Goal: Task Accomplishment & Management: Complete application form

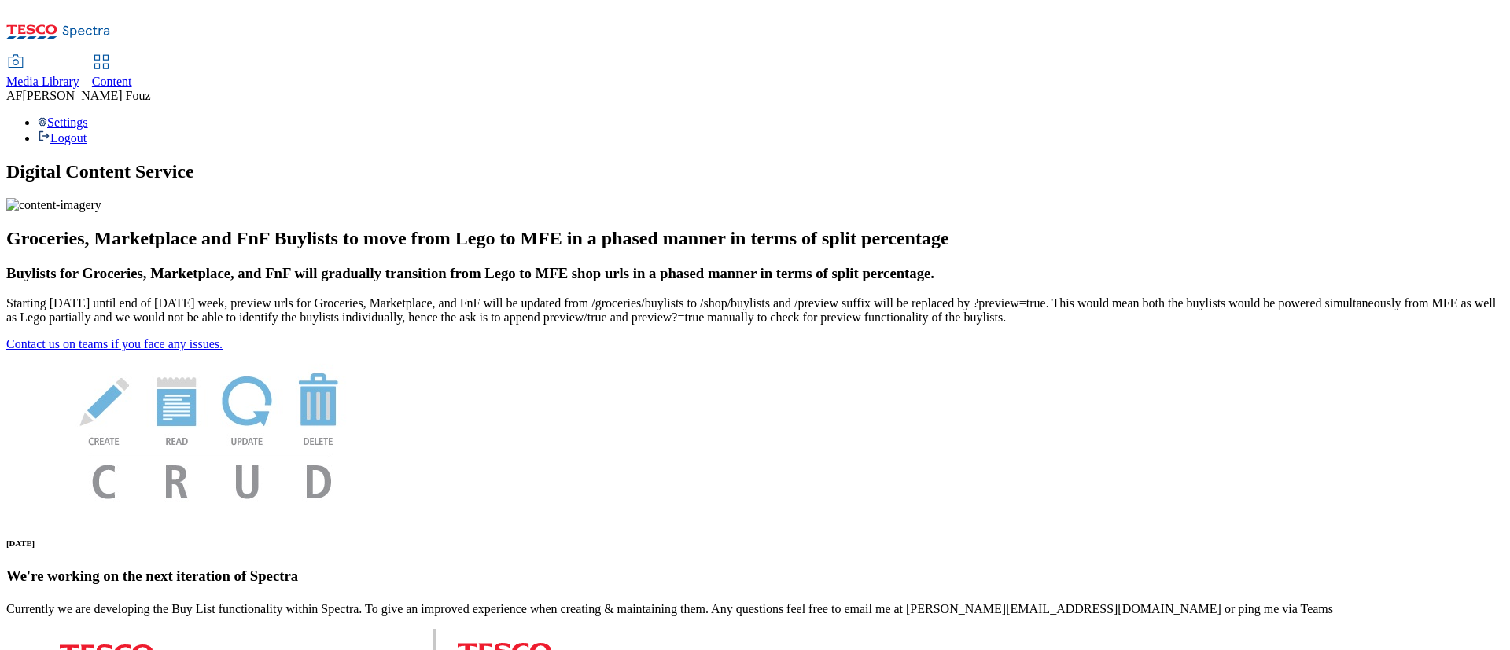
click at [132, 75] on span "Content" at bounding box center [112, 81] width 40 height 13
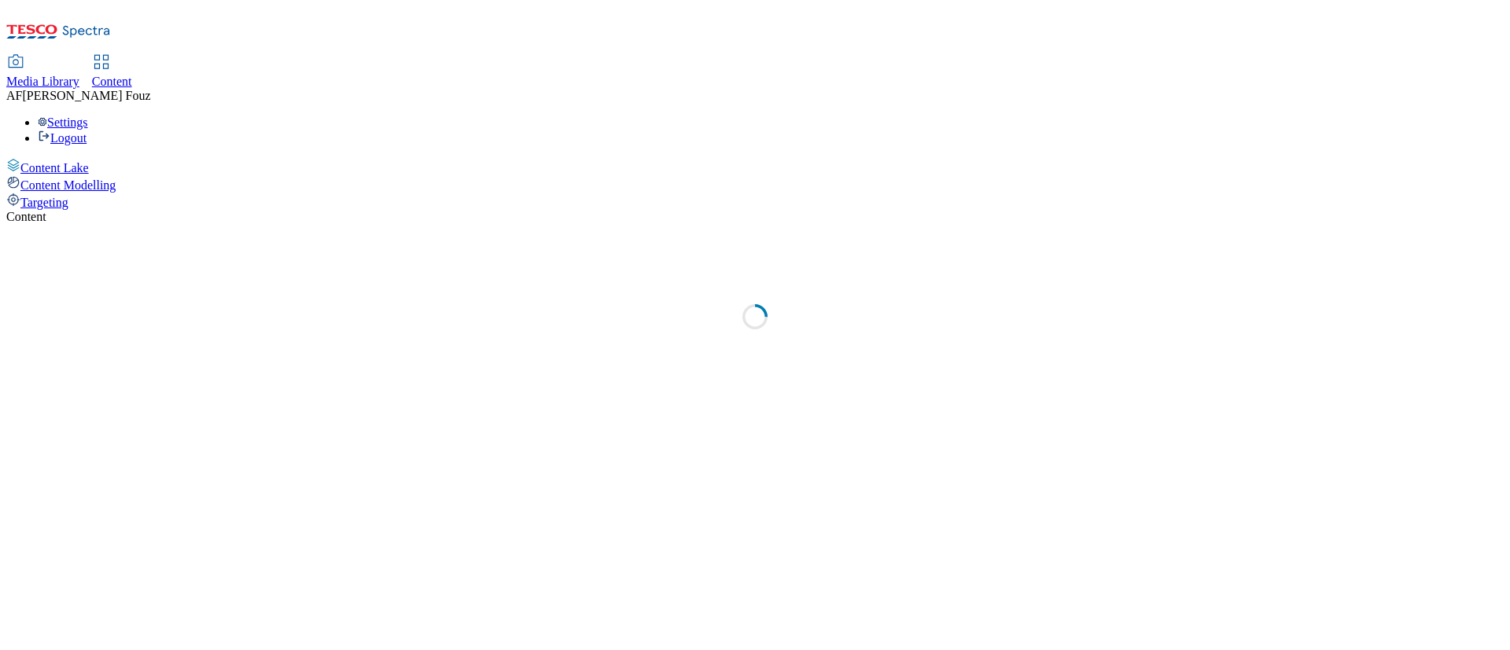
select select "ghs-uk"
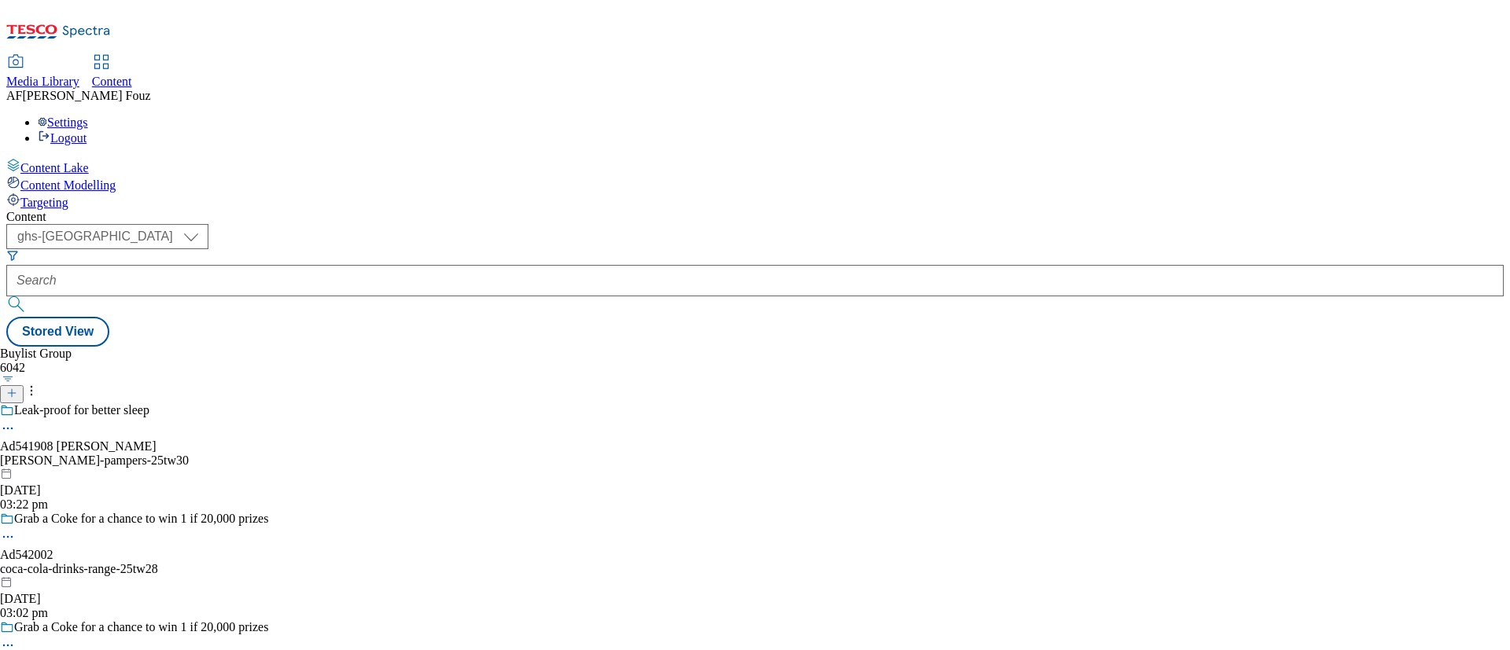
click at [12, 389] on line at bounding box center [12, 393] width 0 height 8
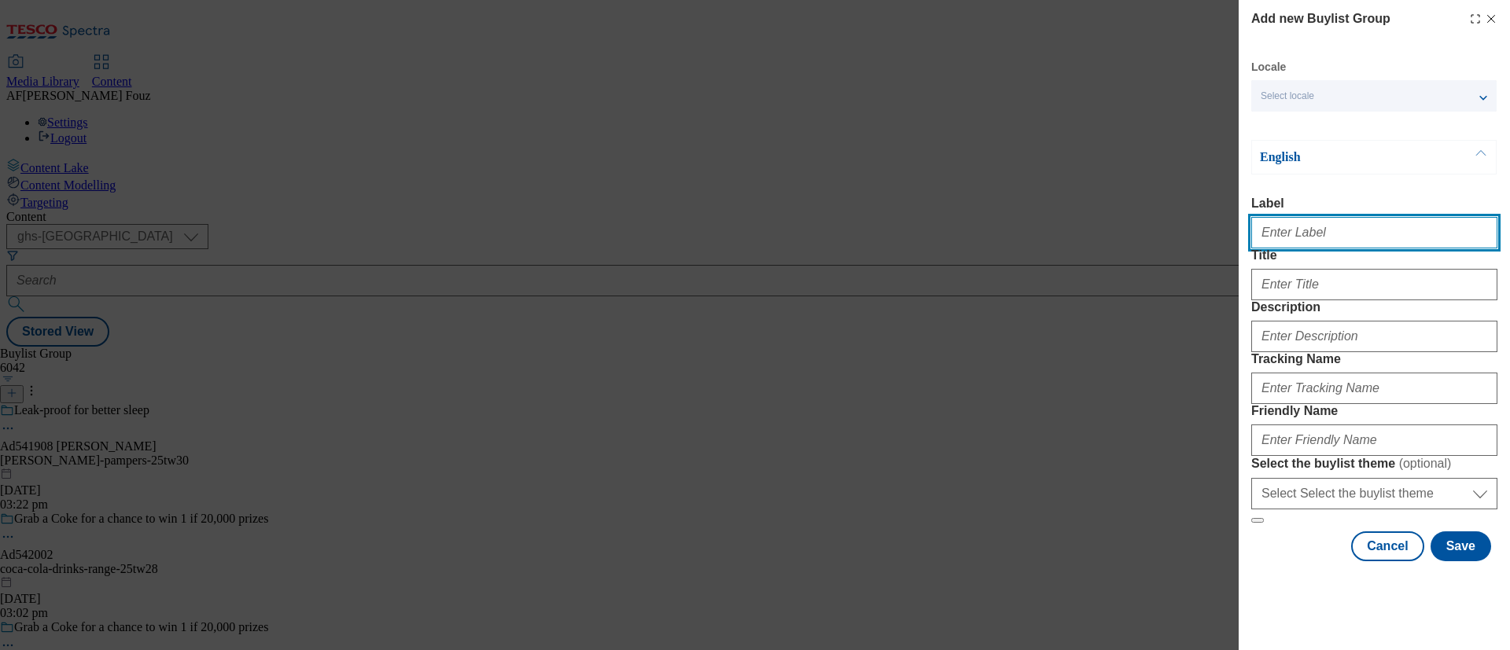
click at [1331, 238] on input "Label" at bounding box center [1374, 232] width 246 height 31
paste input "TUK012169"
type input "TUK012169"
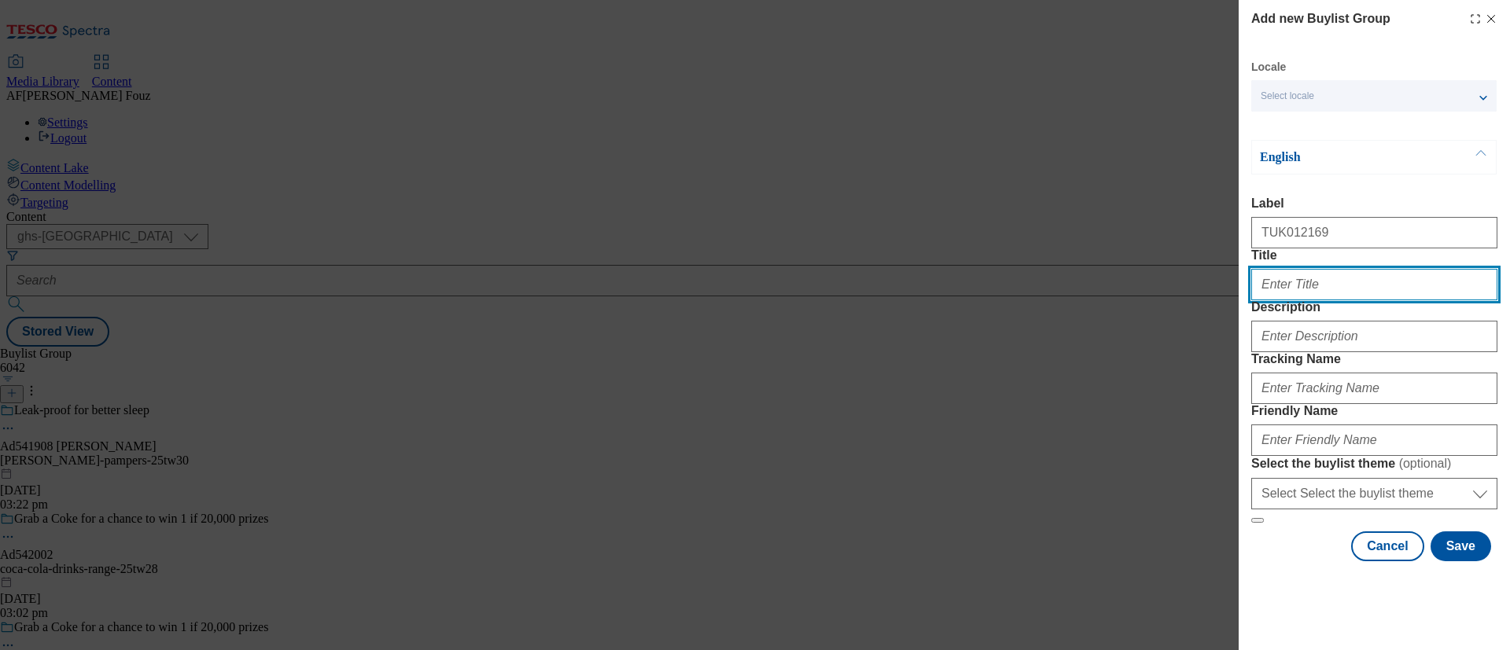
click at [1294, 300] on input "Title" at bounding box center [1374, 284] width 246 height 31
type input "y"
type input "Yeo Valley"
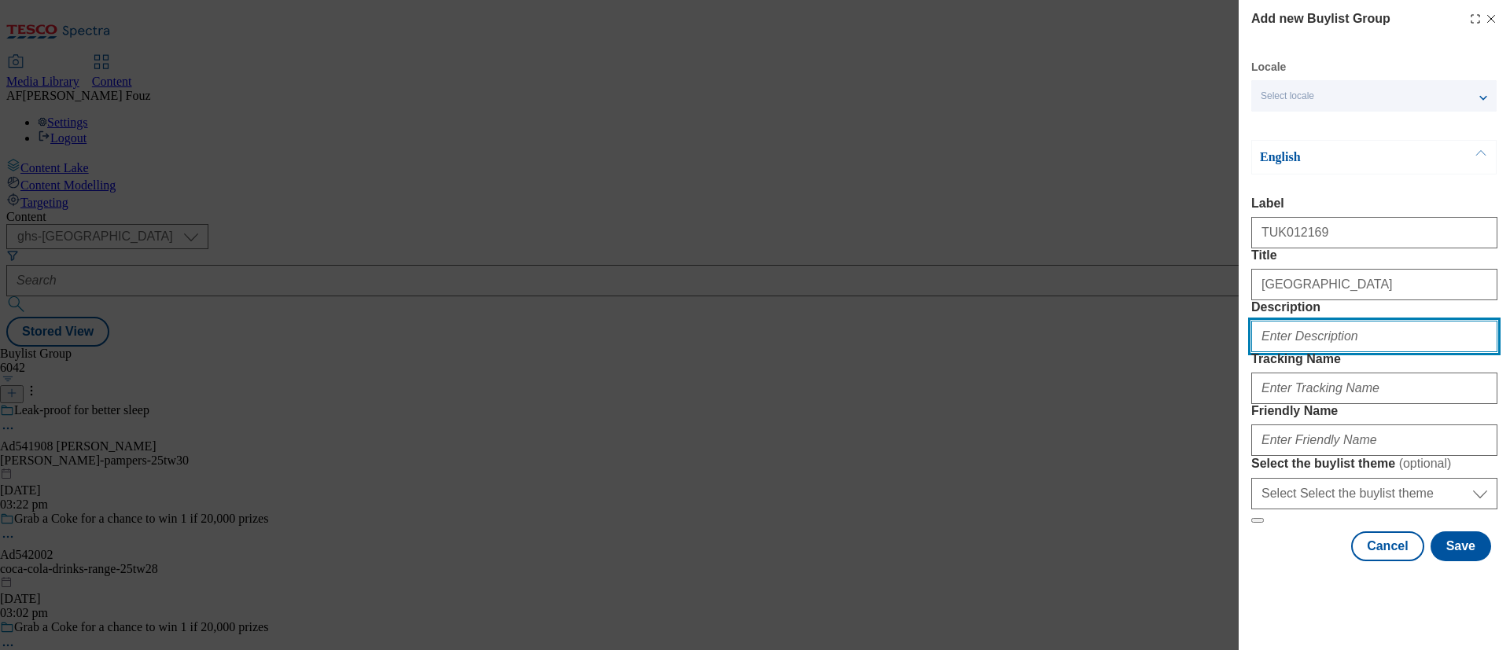
click at [1312, 352] on input "Description" at bounding box center [1374, 336] width 246 height 31
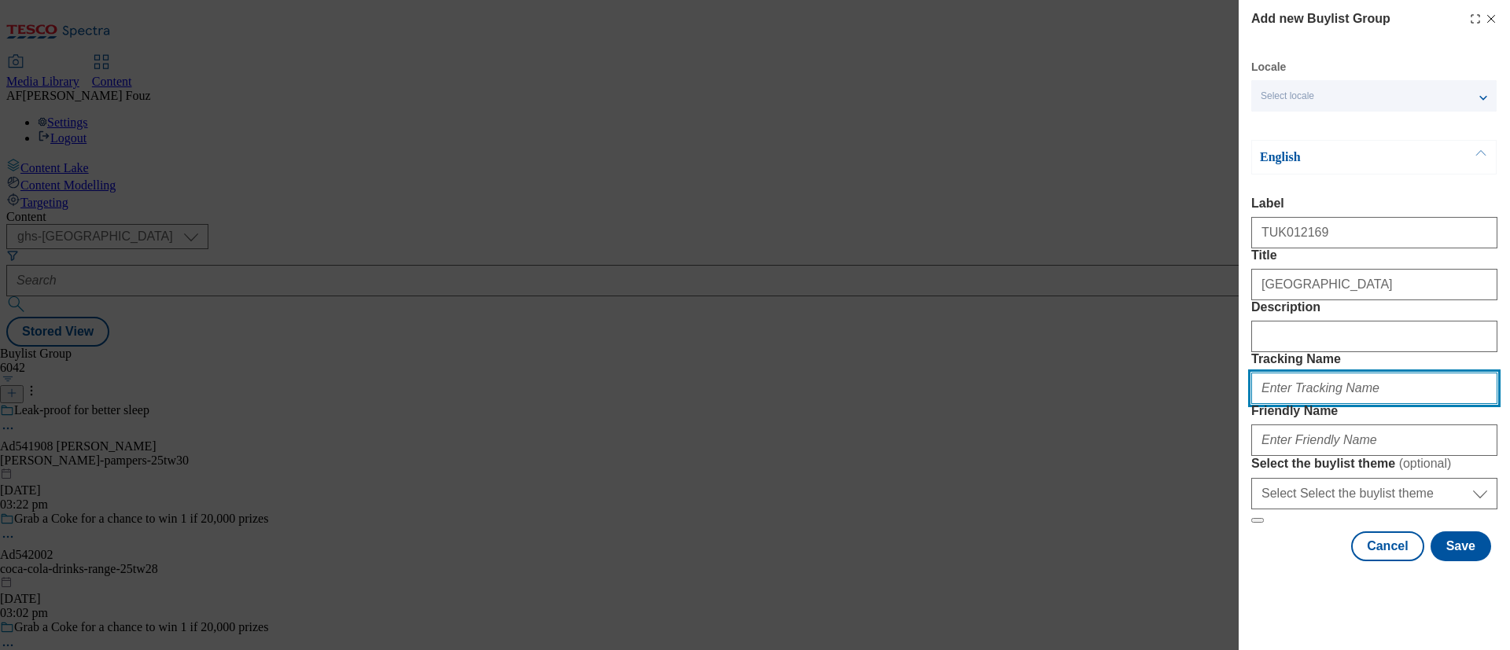
click at [1335, 373] on input "Tracking Name" at bounding box center [1374, 388] width 246 height 31
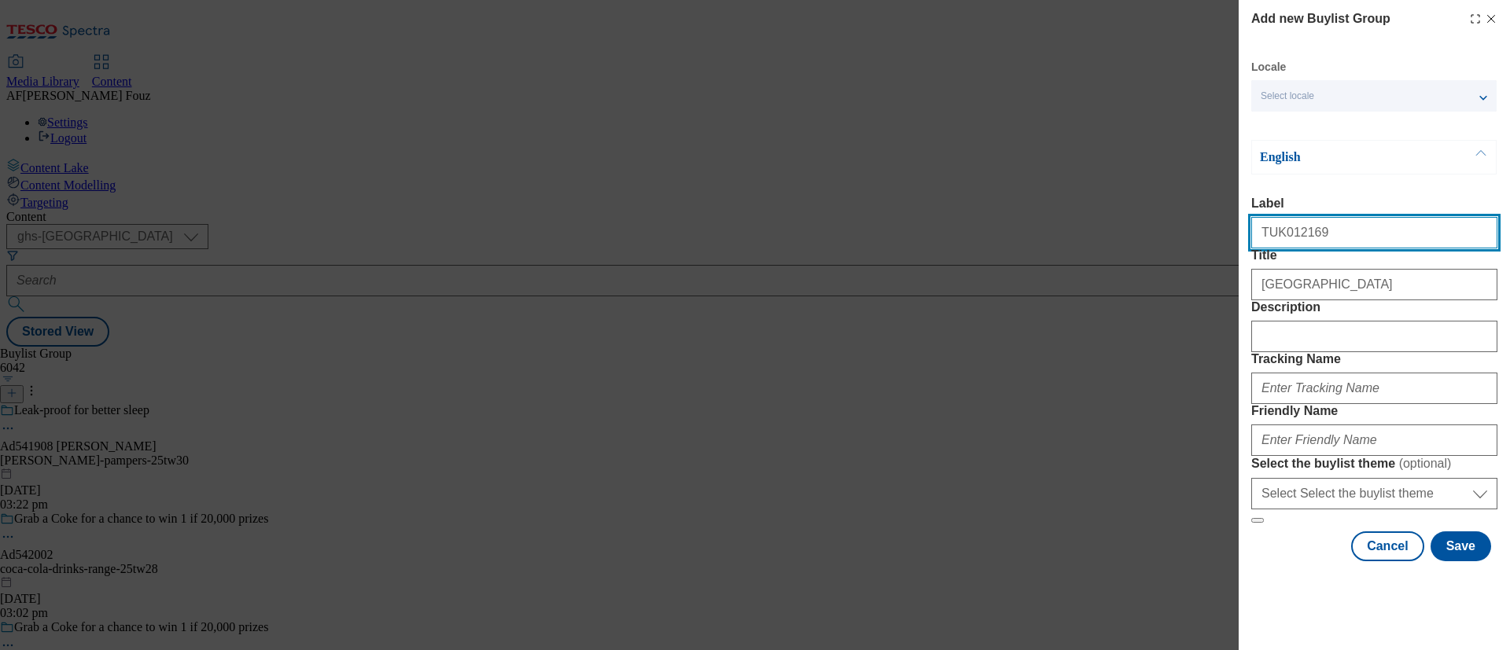
click at [1268, 241] on input "TUK012169" at bounding box center [1374, 232] width 246 height 31
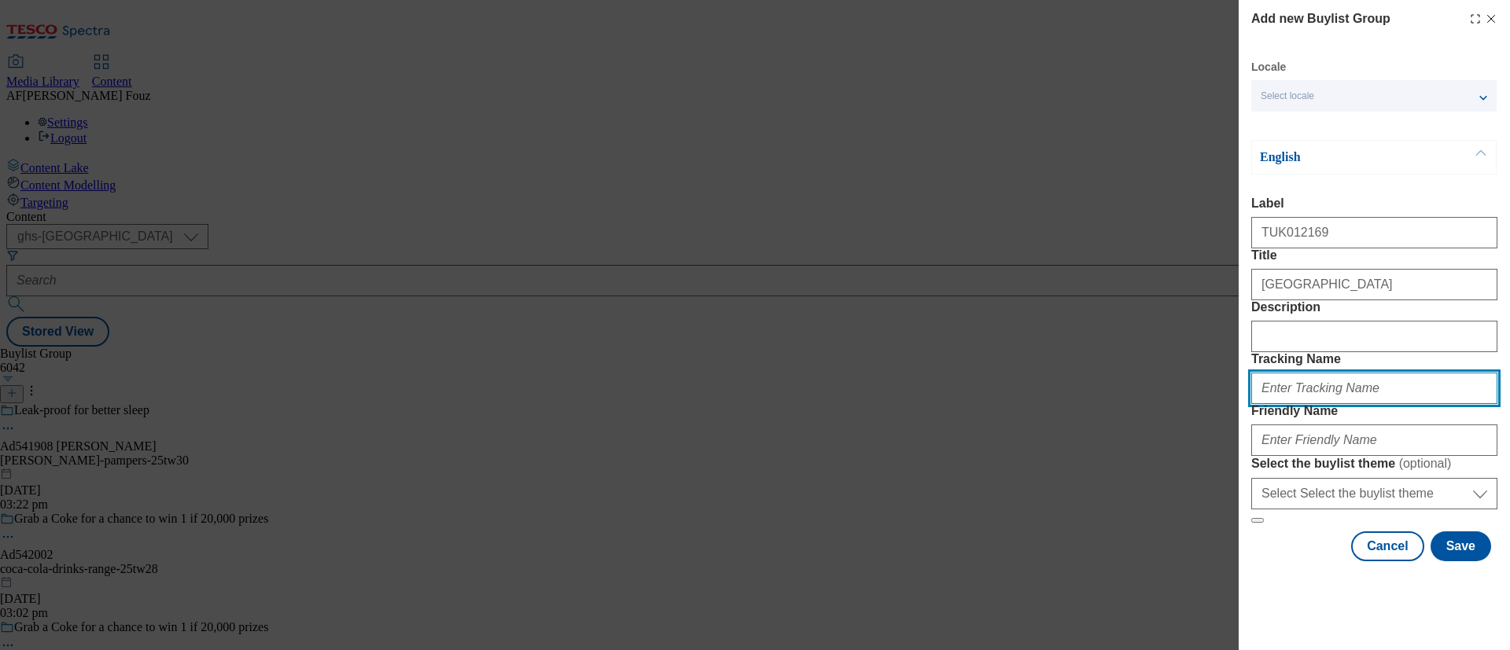
click at [1331, 375] on input "Tracking Name" at bounding box center [1374, 388] width 246 height 31
paste input "TUK012169"
type input "DH_TUK012169"
click at [1360, 401] on form "Label TUK012169 Title Yeo Valley Description Tracking Name DH_TUK012169 Friendl…" at bounding box center [1374, 360] width 246 height 327
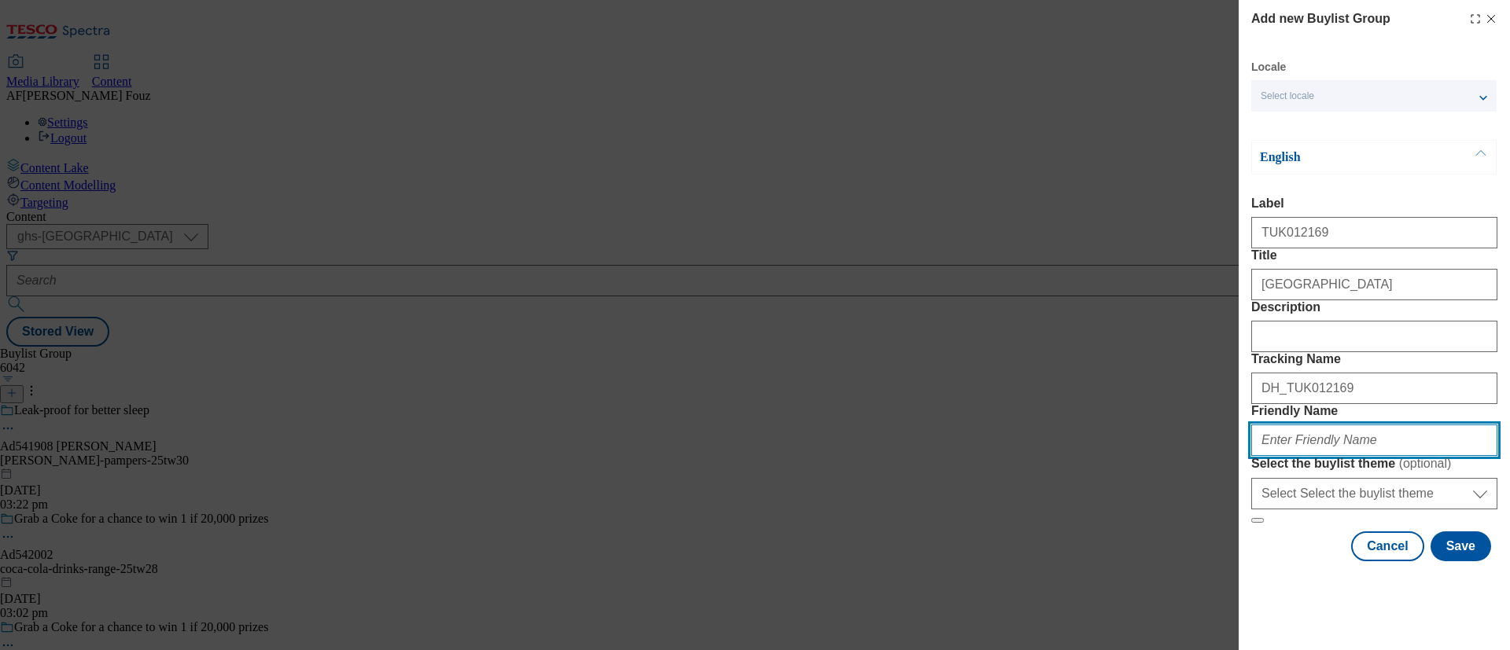
click at [1312, 456] on input "Friendly Name" at bounding box center [1374, 440] width 246 height 31
type input "yeovalley-25tw28"
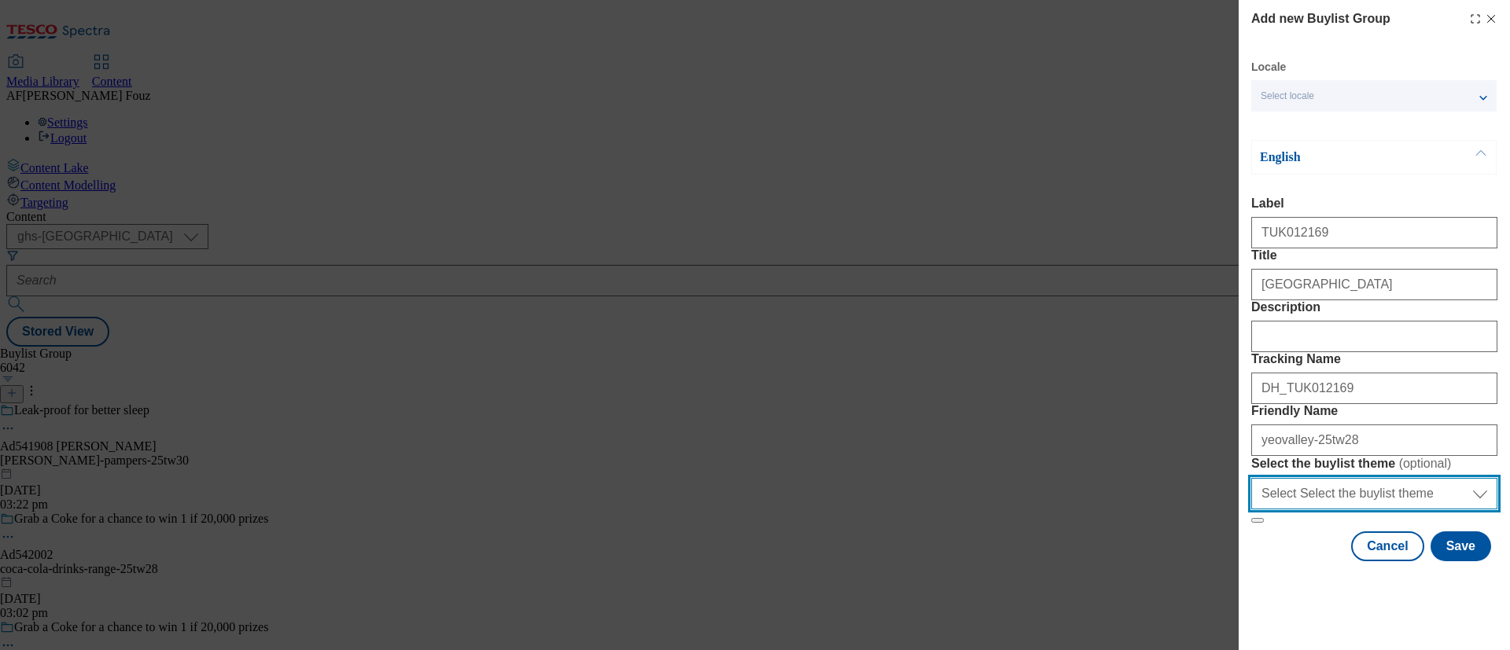
click at [1329, 510] on select "Select Select the buylist theme default fandf" at bounding box center [1374, 493] width 246 height 31
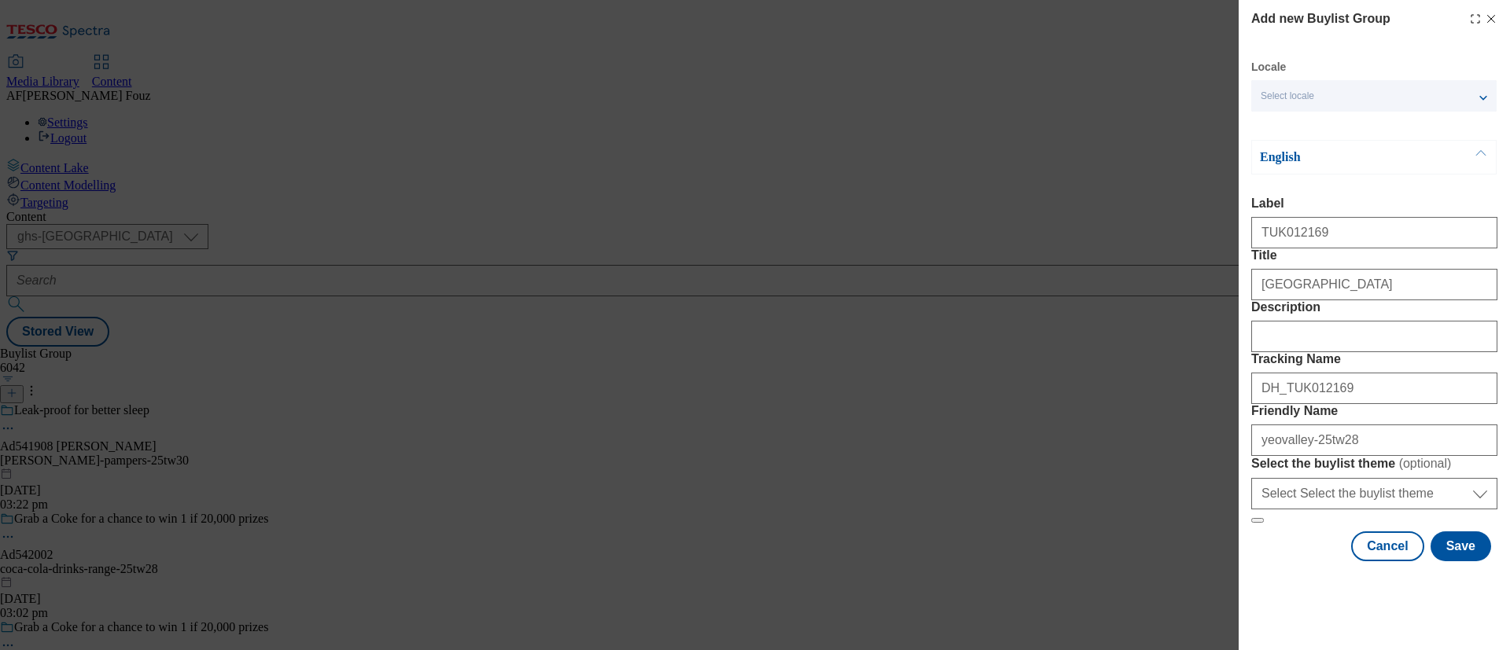
click at [1434, 418] on label "Friendly Name" at bounding box center [1374, 411] width 246 height 14
click at [1434, 425] on input "yeovalley-25tw28" at bounding box center [1374, 440] width 246 height 31
click at [1445, 561] on button "Save" at bounding box center [1460, 547] width 61 height 30
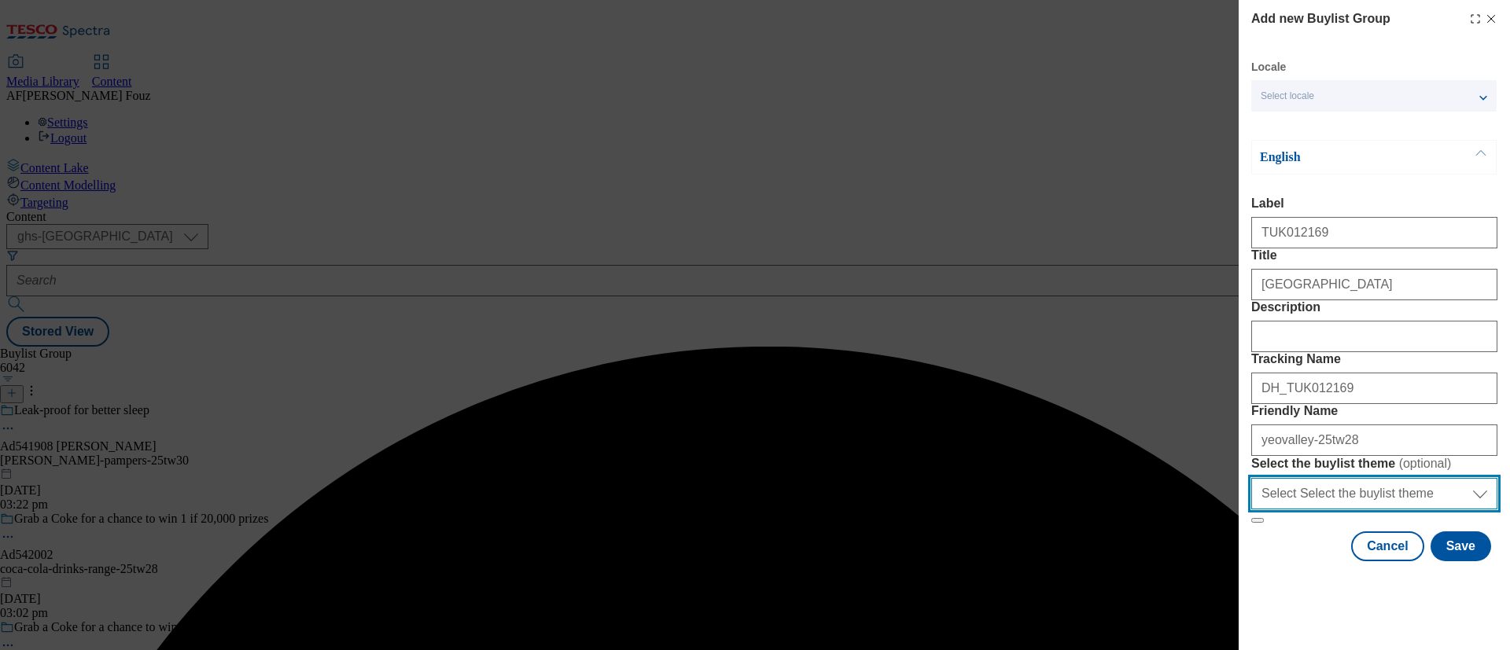
click at [1334, 510] on select "Select Select the buylist theme default fandf" at bounding box center [1374, 493] width 246 height 31
select select "default"
click at [1251, 510] on select "Select Select the buylist theme default fandf" at bounding box center [1374, 493] width 246 height 31
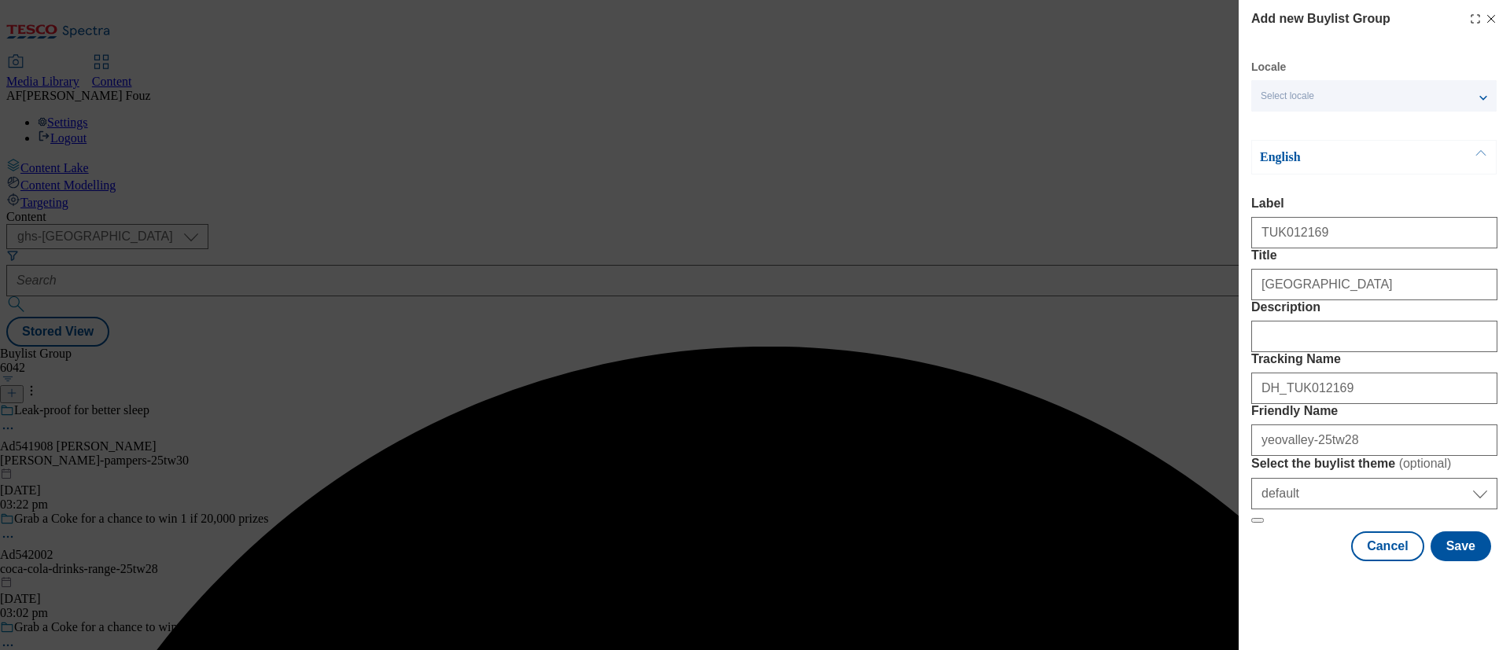
click at [1380, 329] on form "Label TUK012169 Title Yeo Valley Description Tracking Name DH_TUK012169 Friendl…" at bounding box center [1374, 360] width 246 height 327
click at [1449, 561] on button "Save" at bounding box center [1460, 547] width 61 height 30
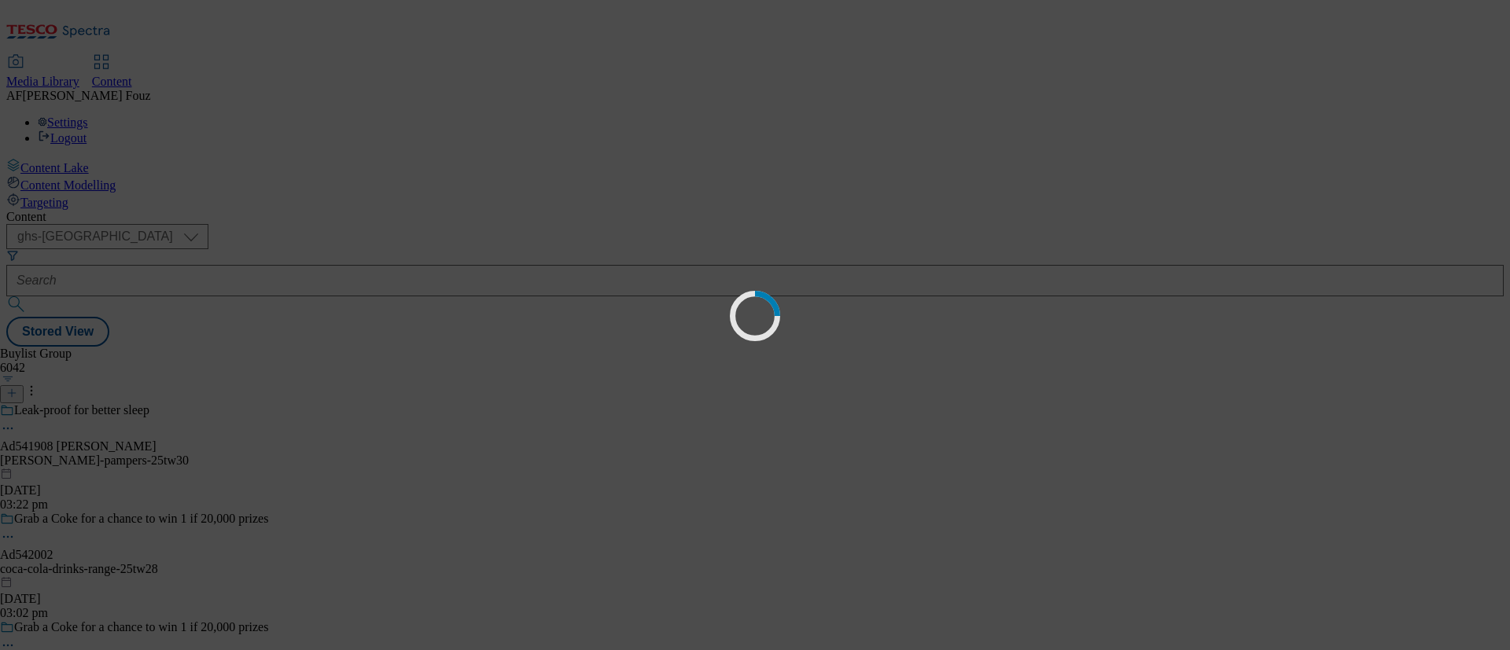
select select "default"
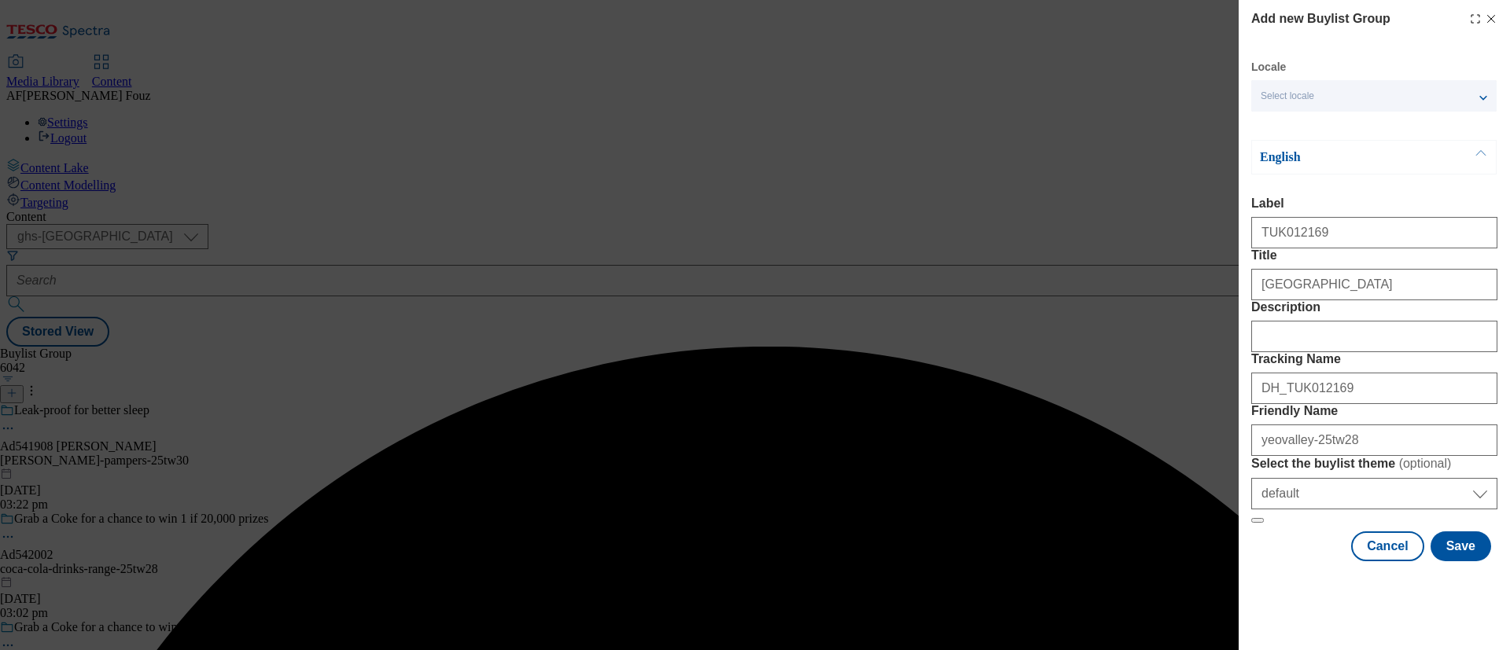
click at [1472, 347] on div "Content with the same contentType, locale and title already exists under given …" at bounding box center [754, 347] width 1497 height 0
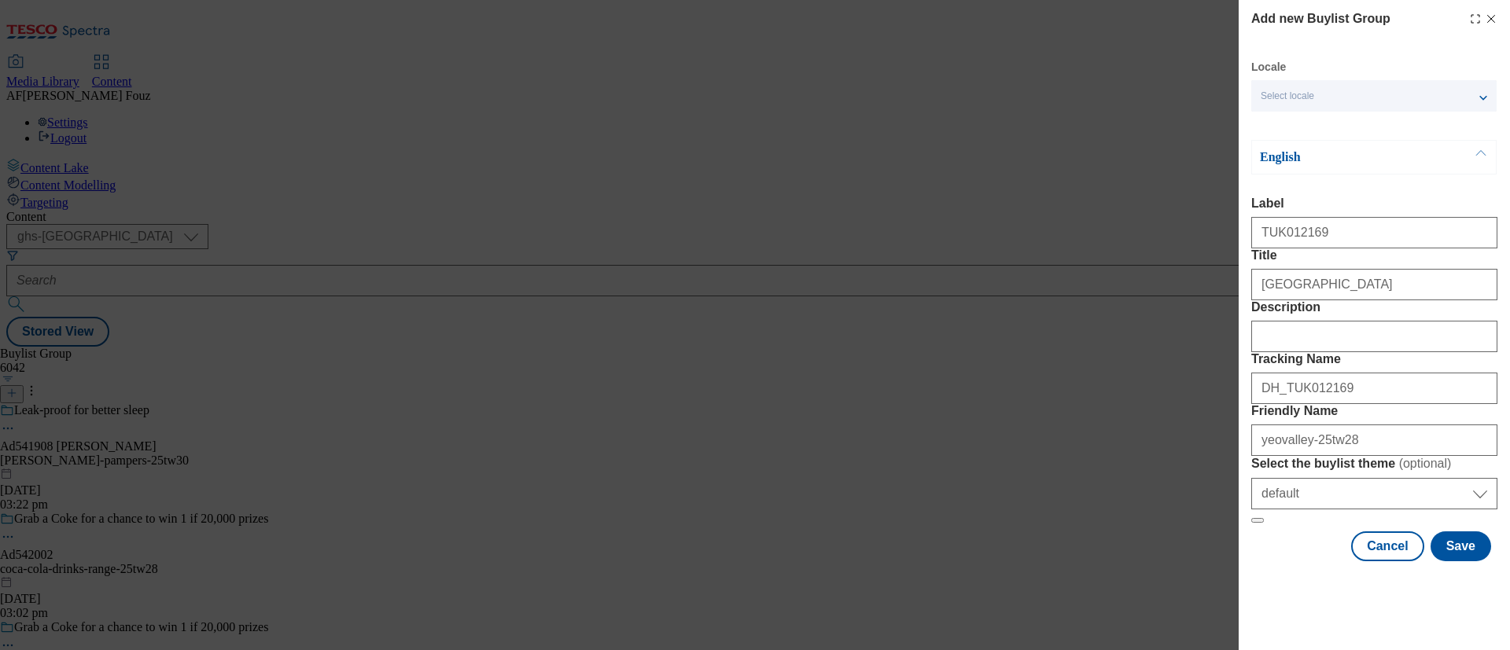
click at [1485, 16] on icon "Modal" at bounding box center [1491, 19] width 13 height 13
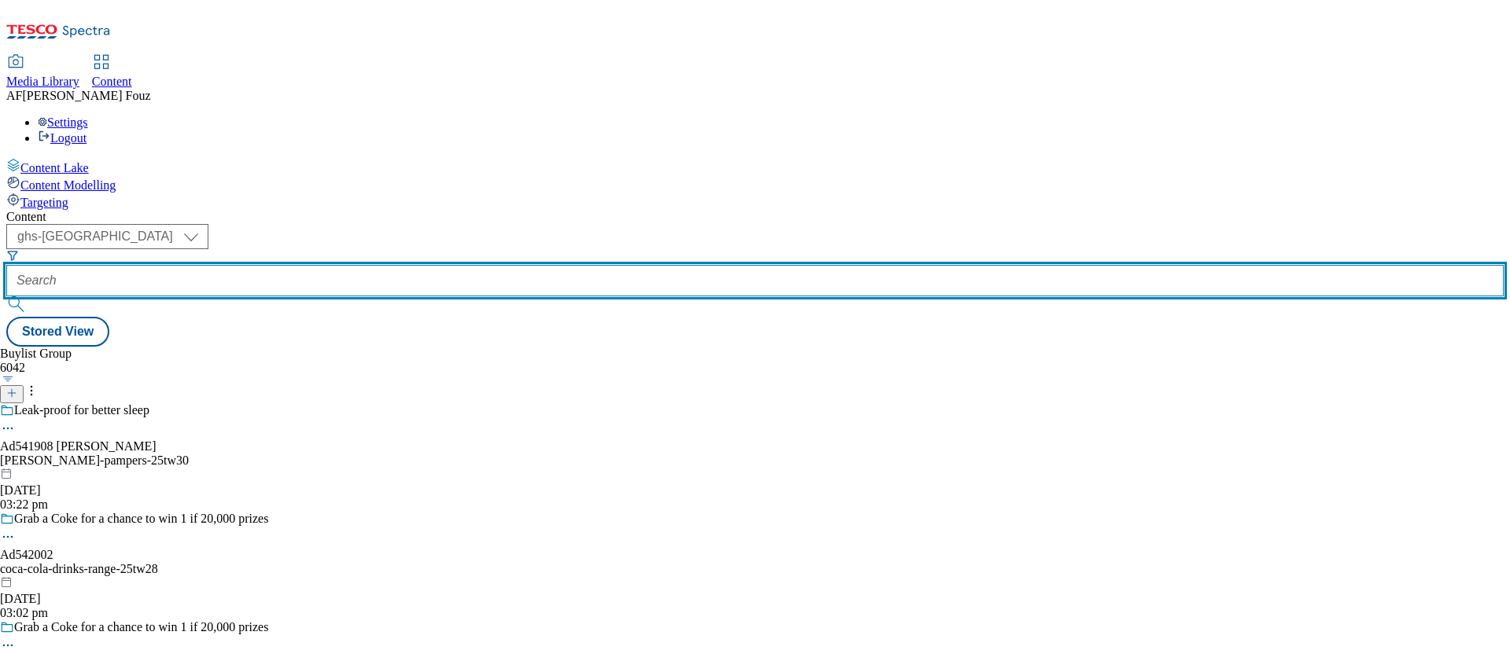
click at [366, 265] on input "text" at bounding box center [754, 280] width 1497 height 31
paste input "TUK012169"
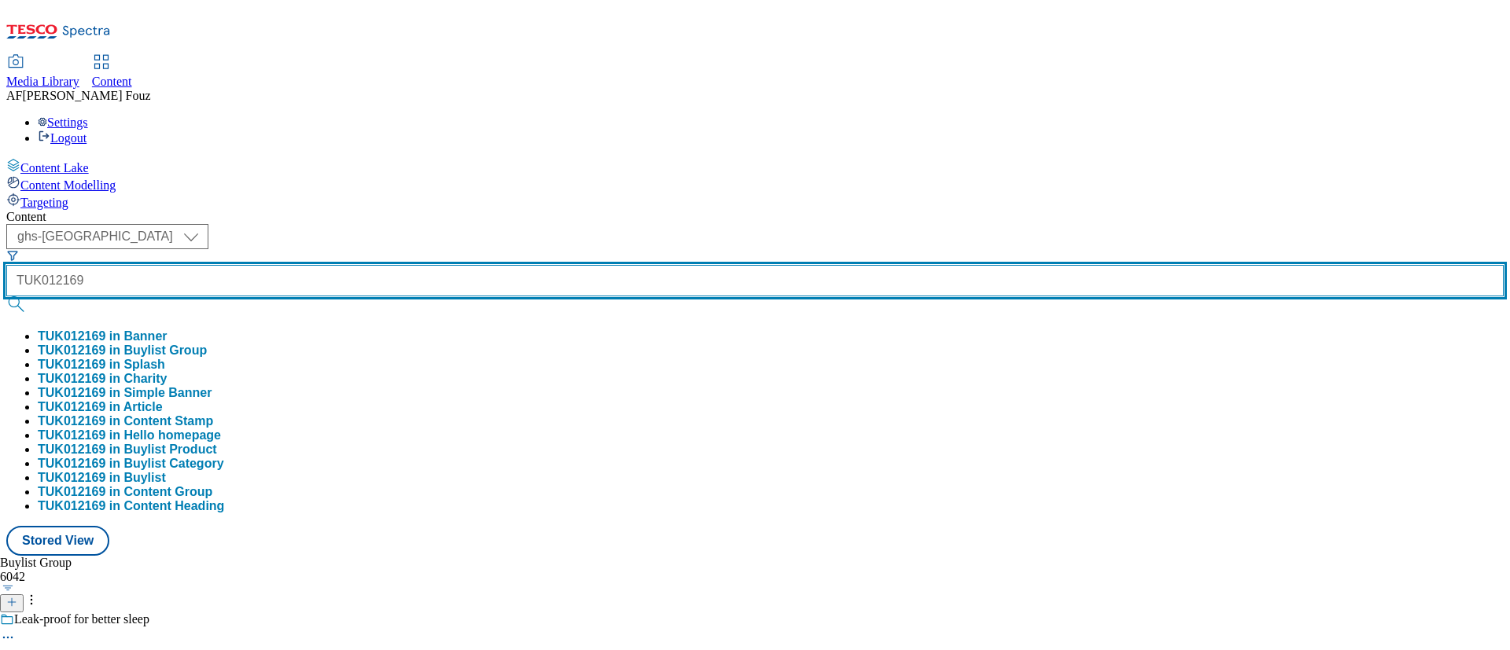
type input "TUK012169"
click at [6, 296] on button "submit" at bounding box center [17, 304] width 22 height 16
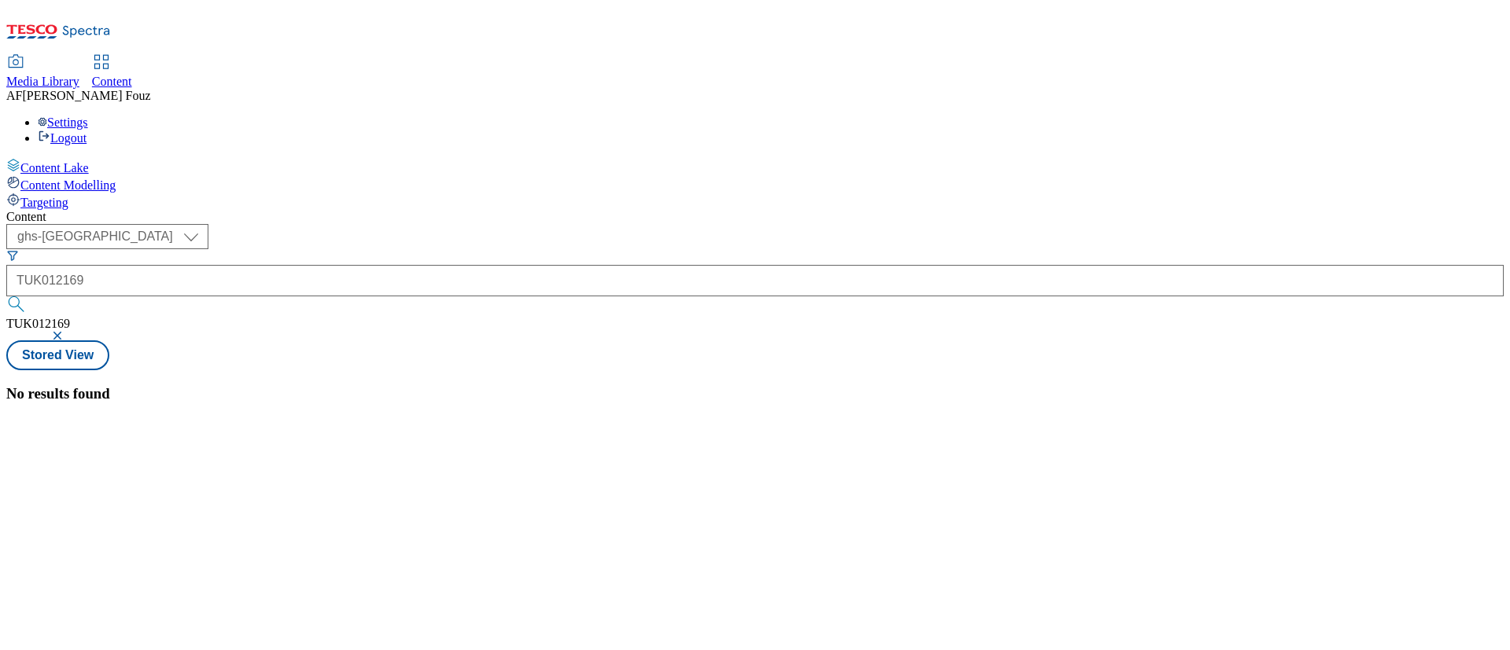
click at [679, 385] on div "No results found" at bounding box center [754, 393] width 1497 height 17
click at [67, 331] on button "button" at bounding box center [59, 335] width 16 height 9
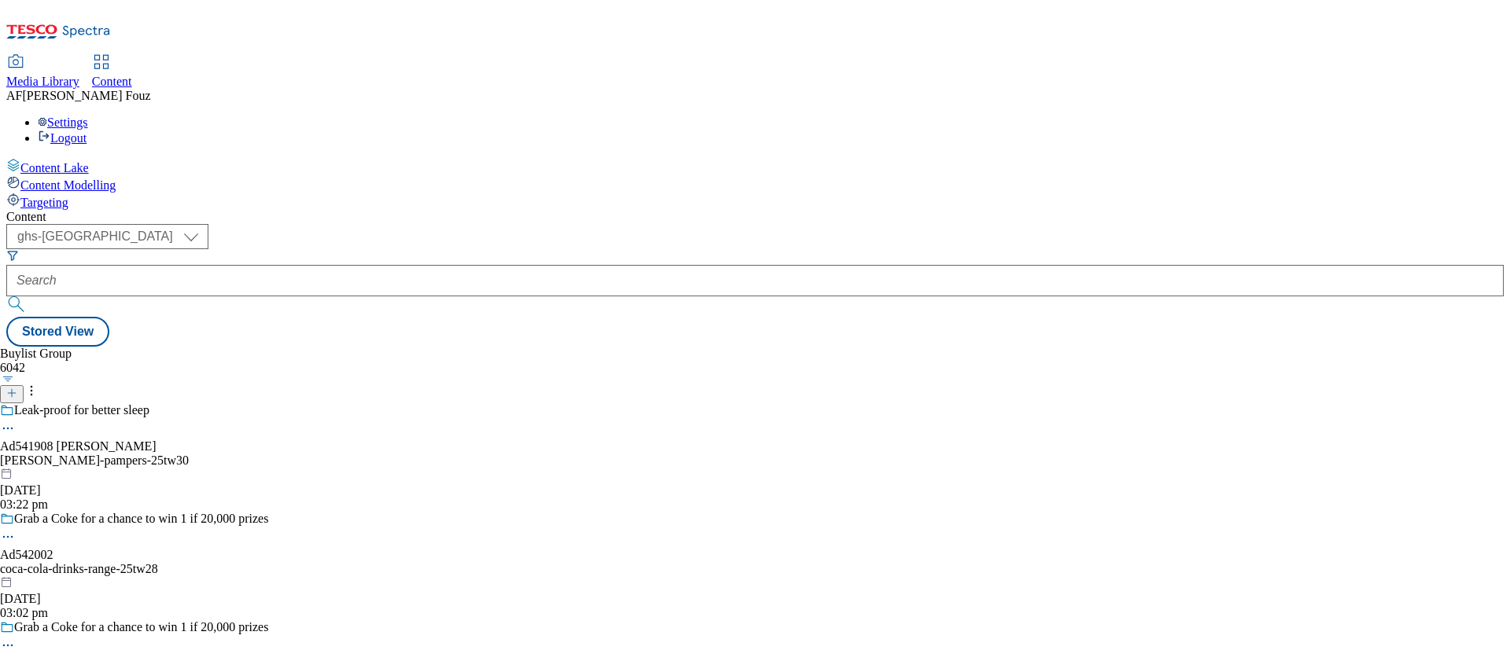
click at [17, 388] on icon at bounding box center [11, 393] width 11 height 11
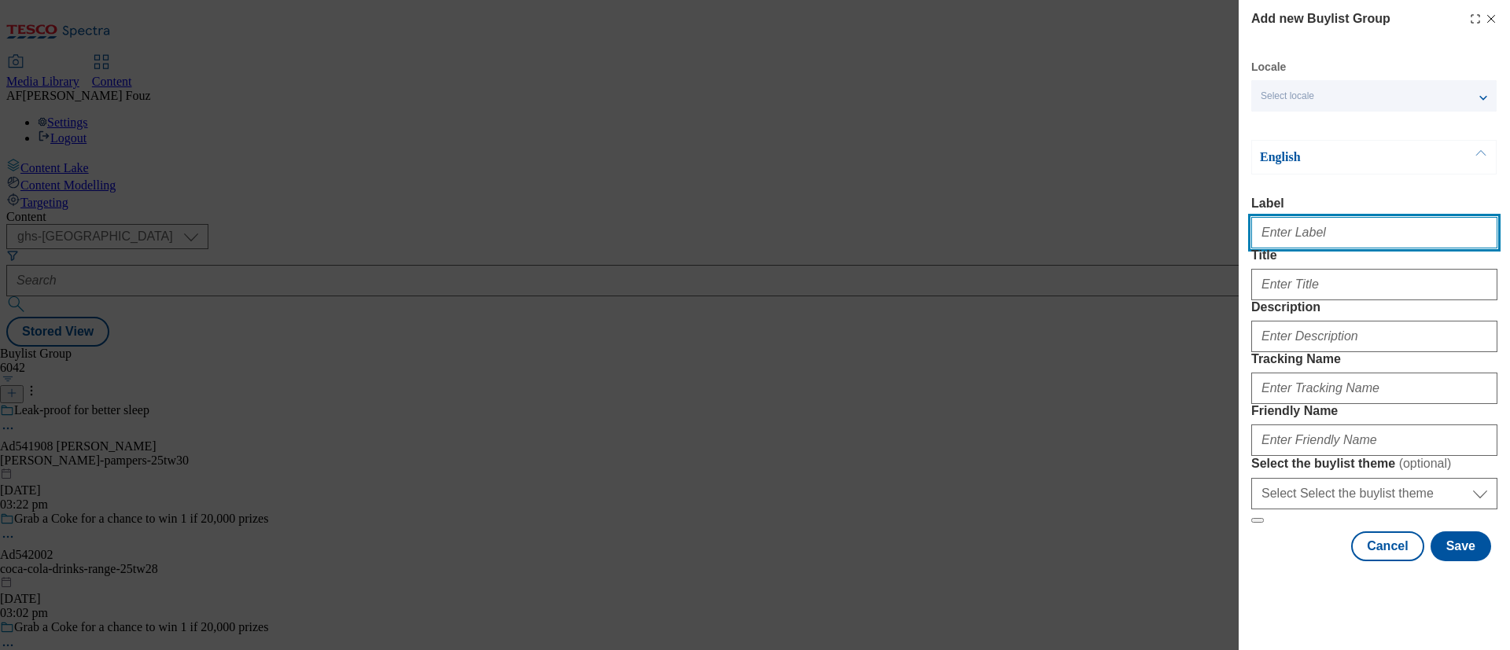
click at [1279, 241] on input "Label" at bounding box center [1374, 232] width 246 height 31
paste input "TUK012169"
type input "TUK012169"
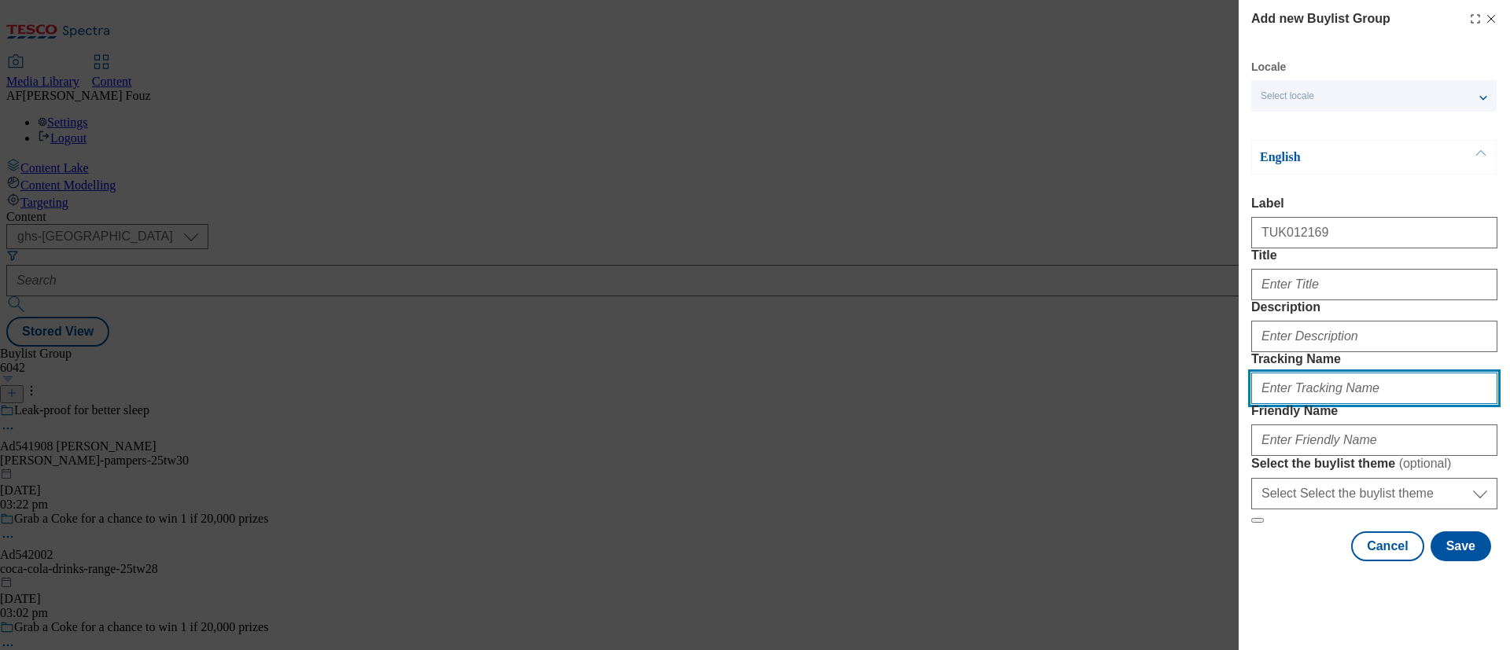
click at [1317, 404] on input "Tracking Name" at bounding box center [1374, 388] width 246 height 31
paste input "TUK012169"
type input "DH_TUK012169"
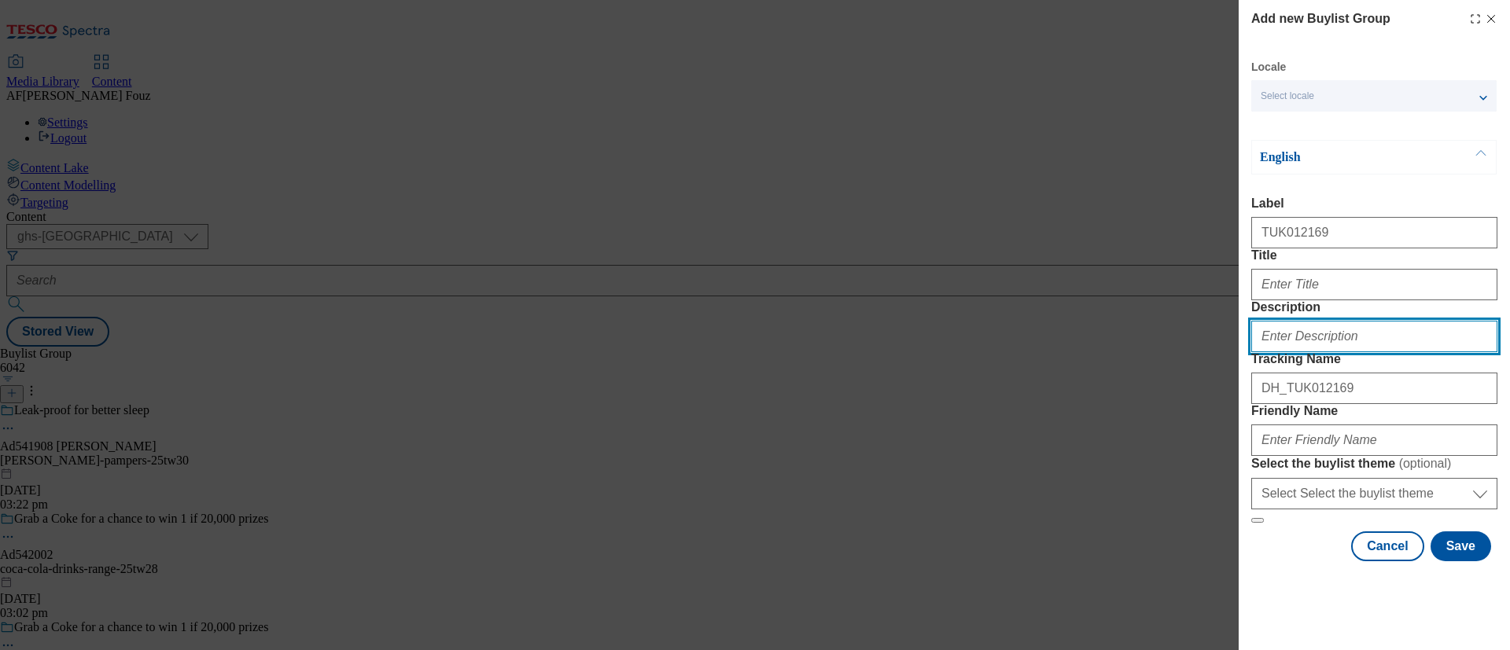
click at [1290, 346] on input "Description" at bounding box center [1374, 336] width 246 height 31
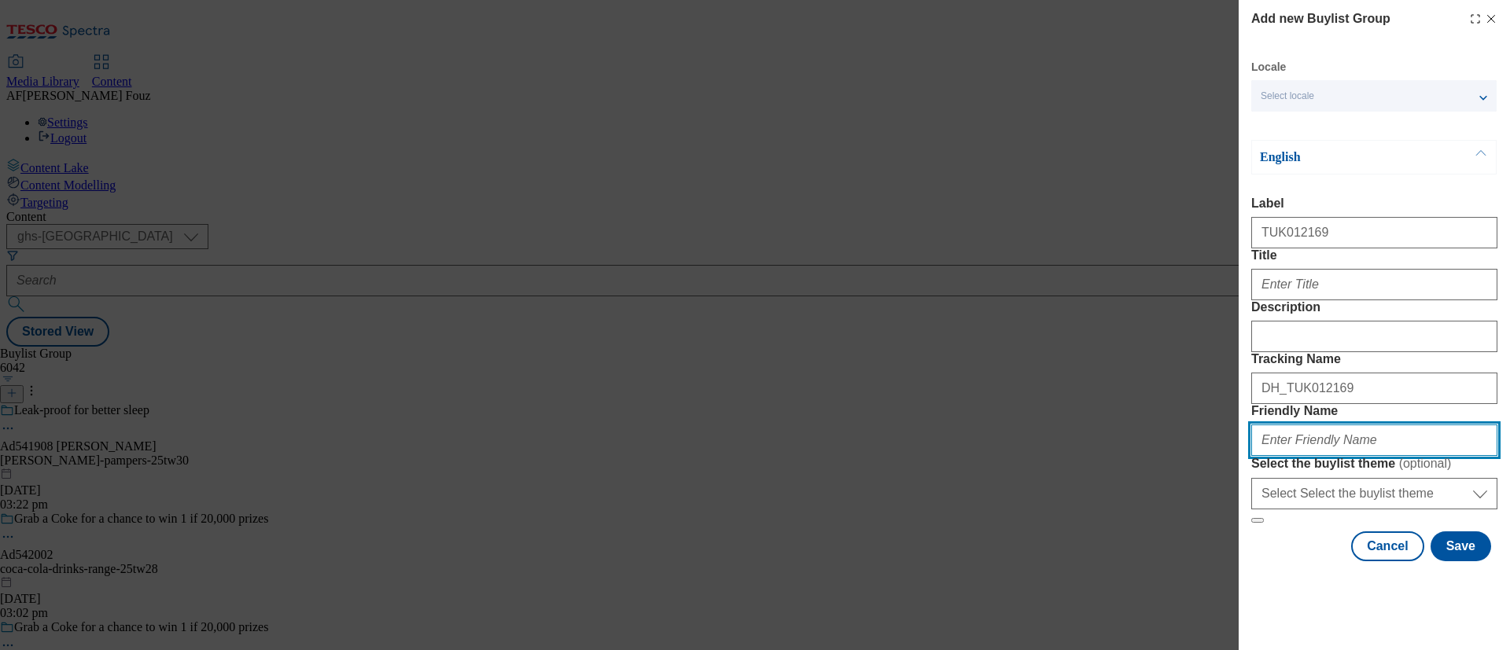
click at [1373, 442] on input "Friendly Name" at bounding box center [1374, 440] width 246 height 31
type input "Y"
type input "yeo-valley-25tw28"
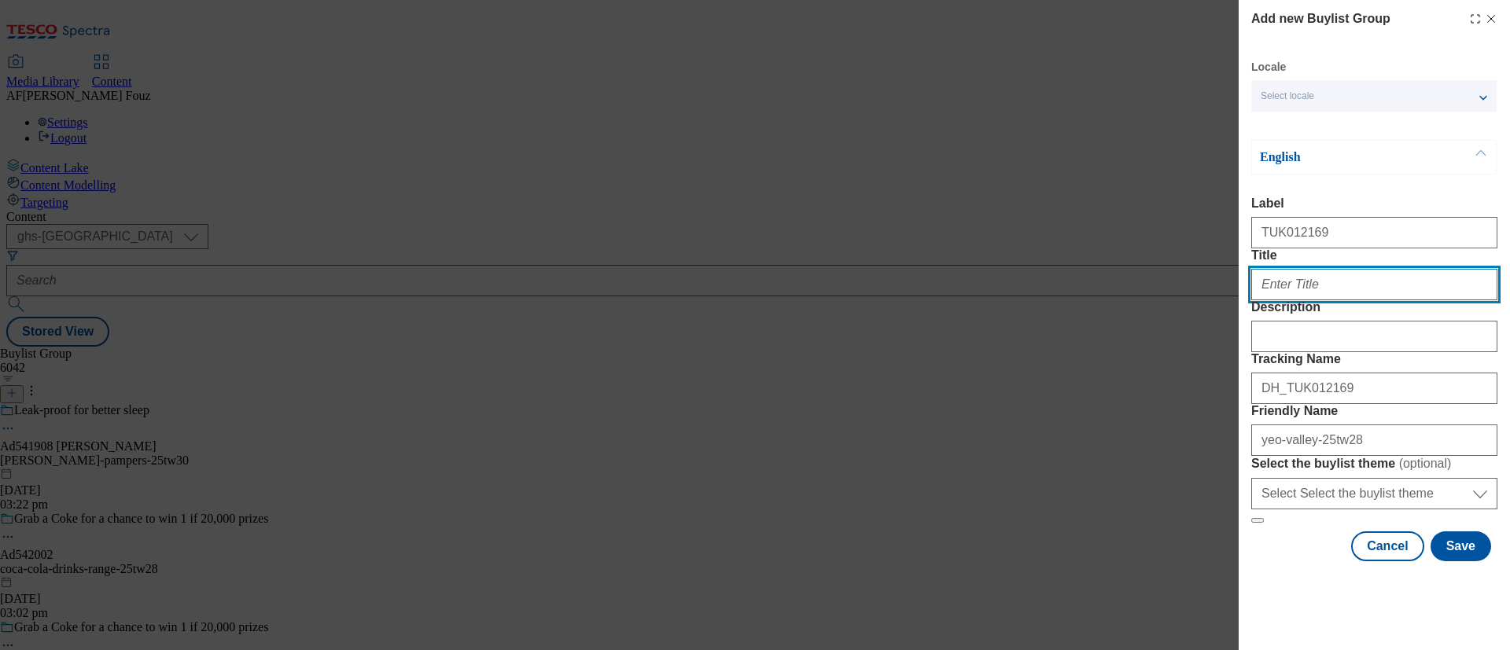
click at [1287, 269] on input "Title" at bounding box center [1374, 284] width 246 height 31
paste input "Yeo Valley Organic"
type input "Yeo Valley Organic"
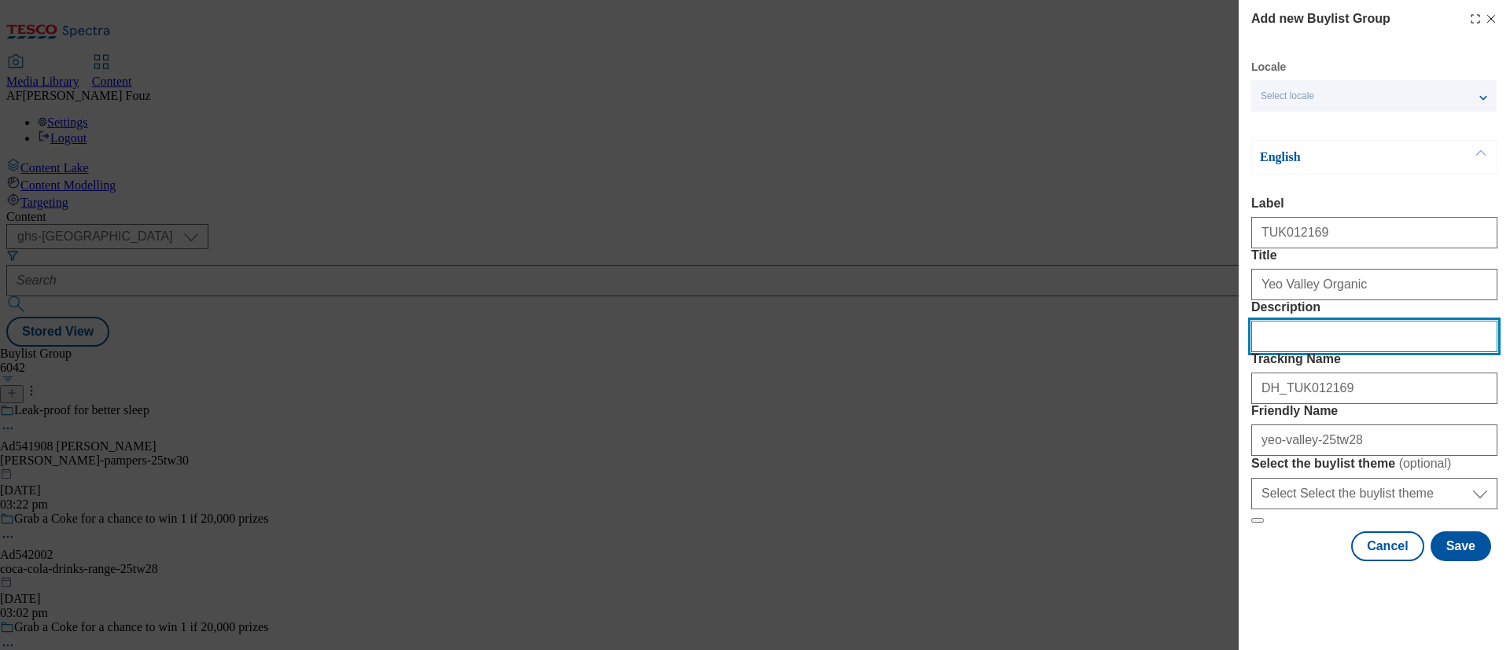
click at [1301, 321] on input "Description" at bounding box center [1374, 336] width 246 height 31
click at [1393, 249] on form "Label TUK012169 Title Yeo Valley Organic Description Tracking Name DH_TUK012169…" at bounding box center [1374, 360] width 246 height 327
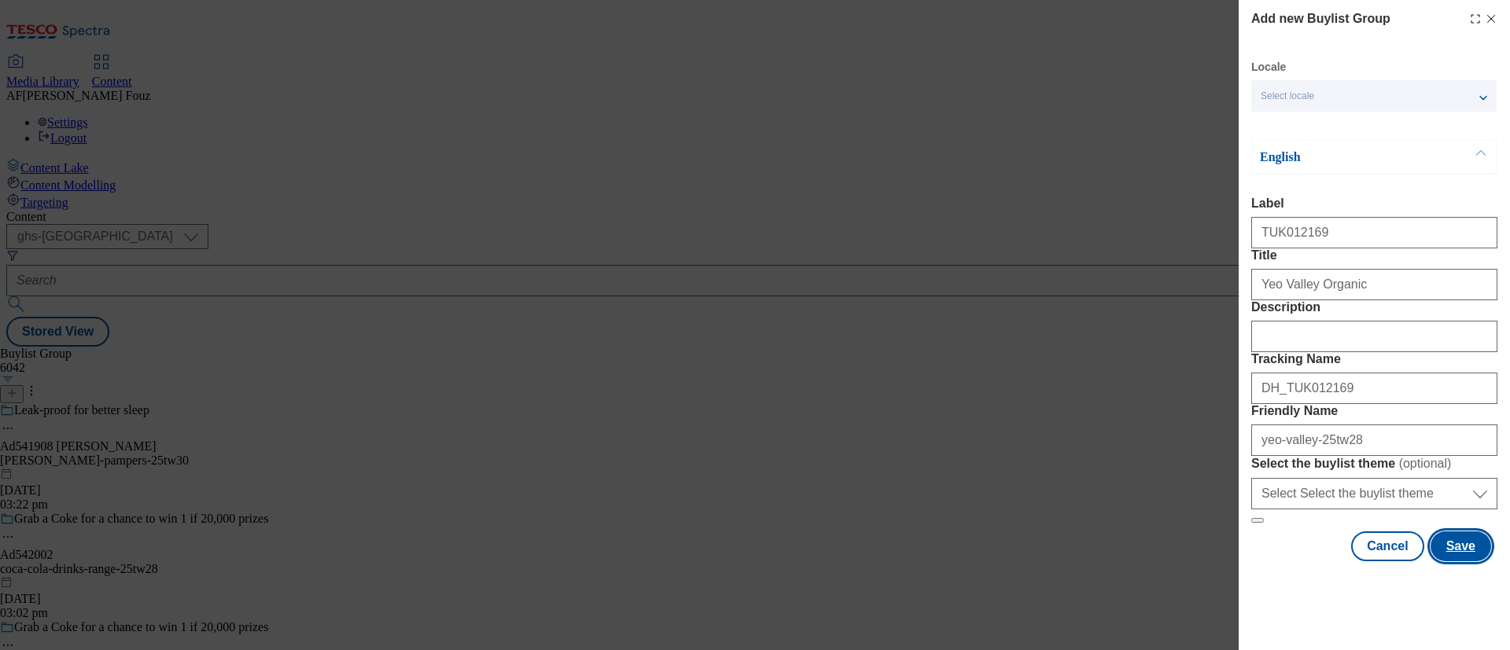
click at [1458, 561] on button "Save" at bounding box center [1460, 547] width 61 height 30
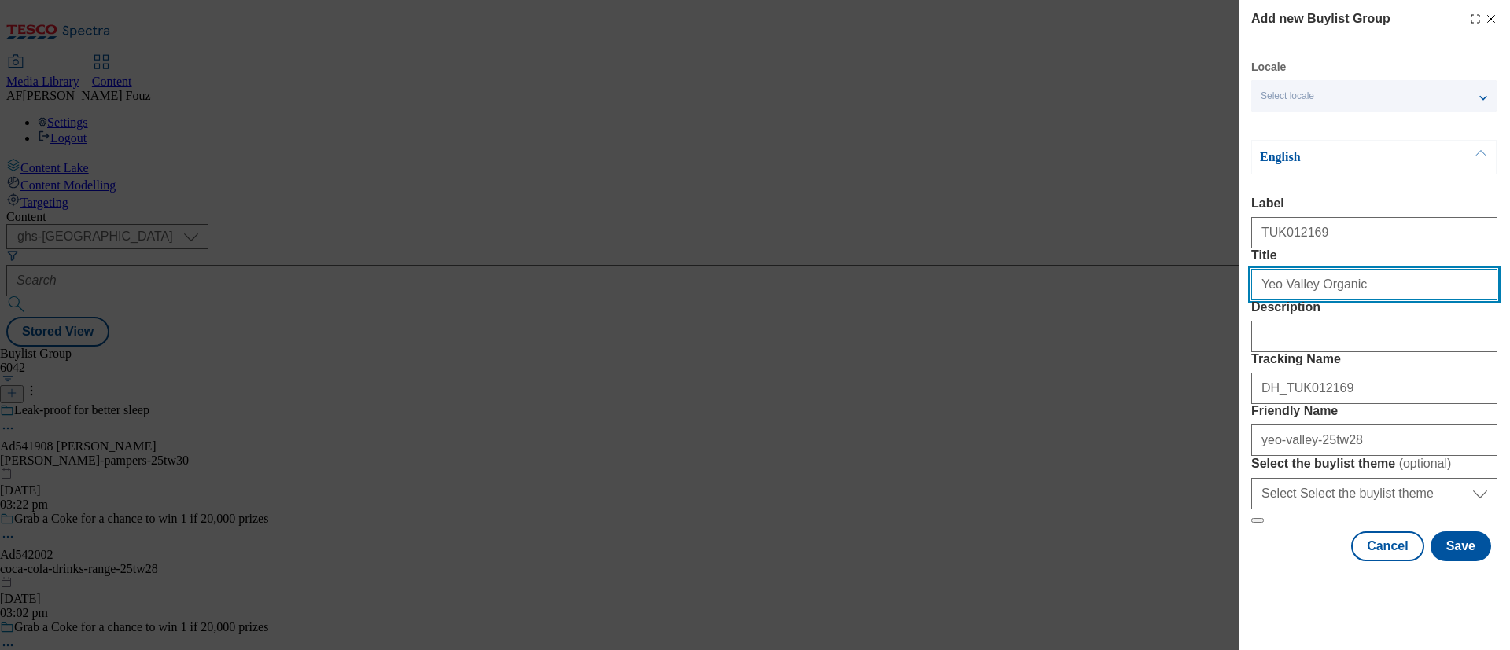
click at [1382, 300] on input "Yeo Valley Organic" at bounding box center [1374, 284] width 246 height 31
type input "Yeo Valley Organic Kefir"
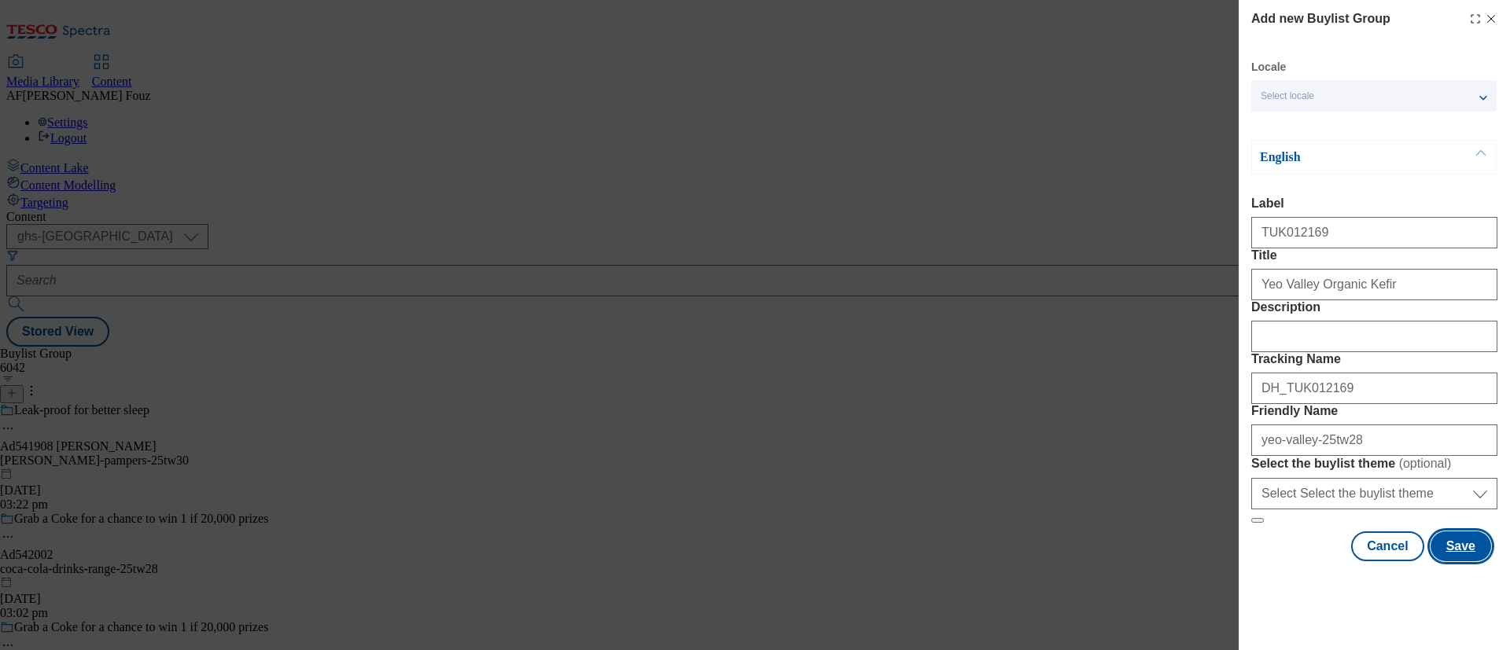
click at [1448, 561] on button "Save" at bounding box center [1460, 547] width 61 height 30
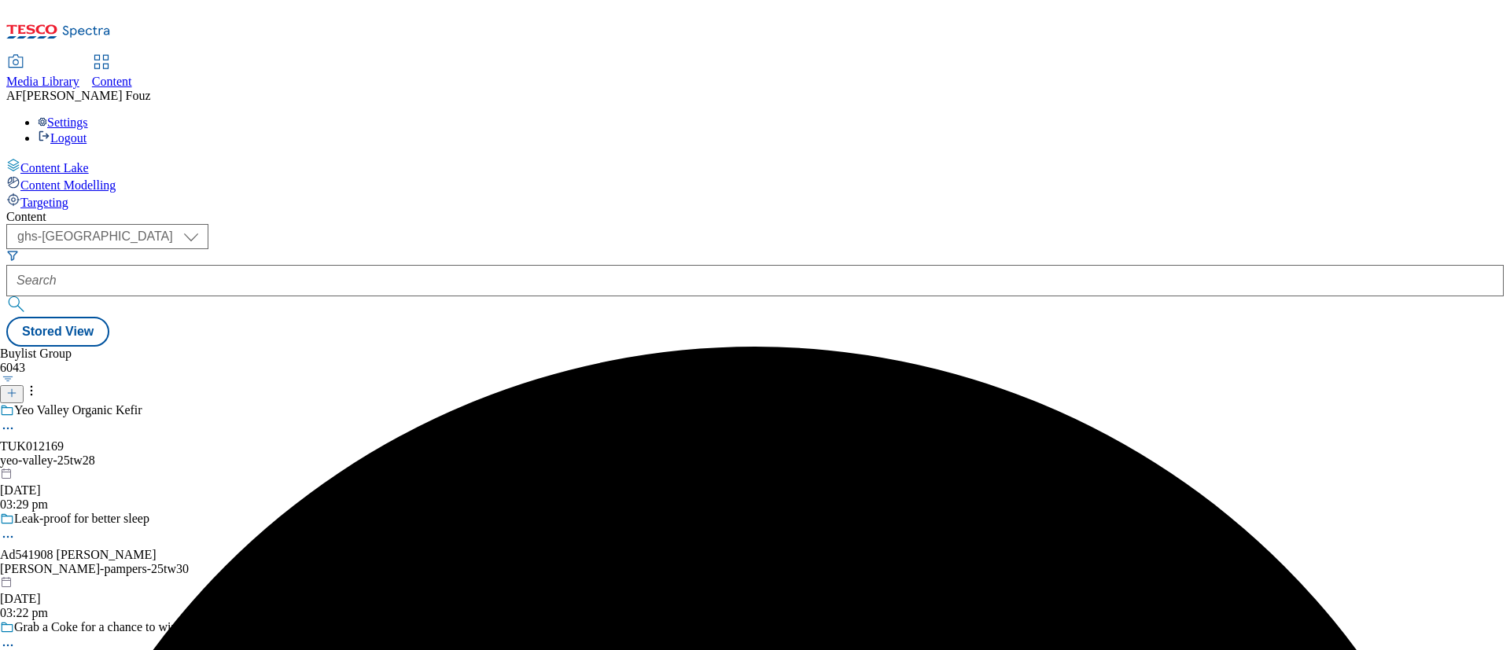
click at [319, 454] on div "yeo-valley-25tw28" at bounding box center [159, 461] width 319 height 14
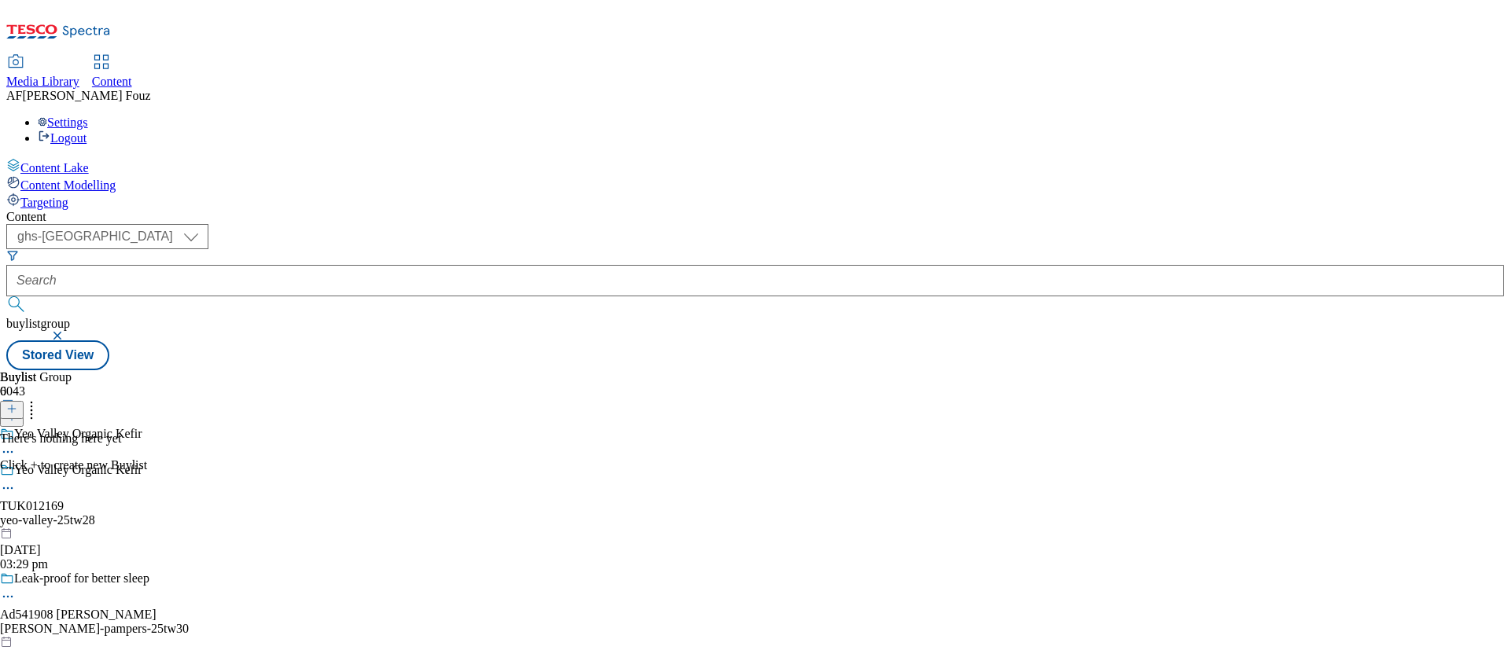
click at [17, 403] on icon at bounding box center [11, 408] width 11 height 11
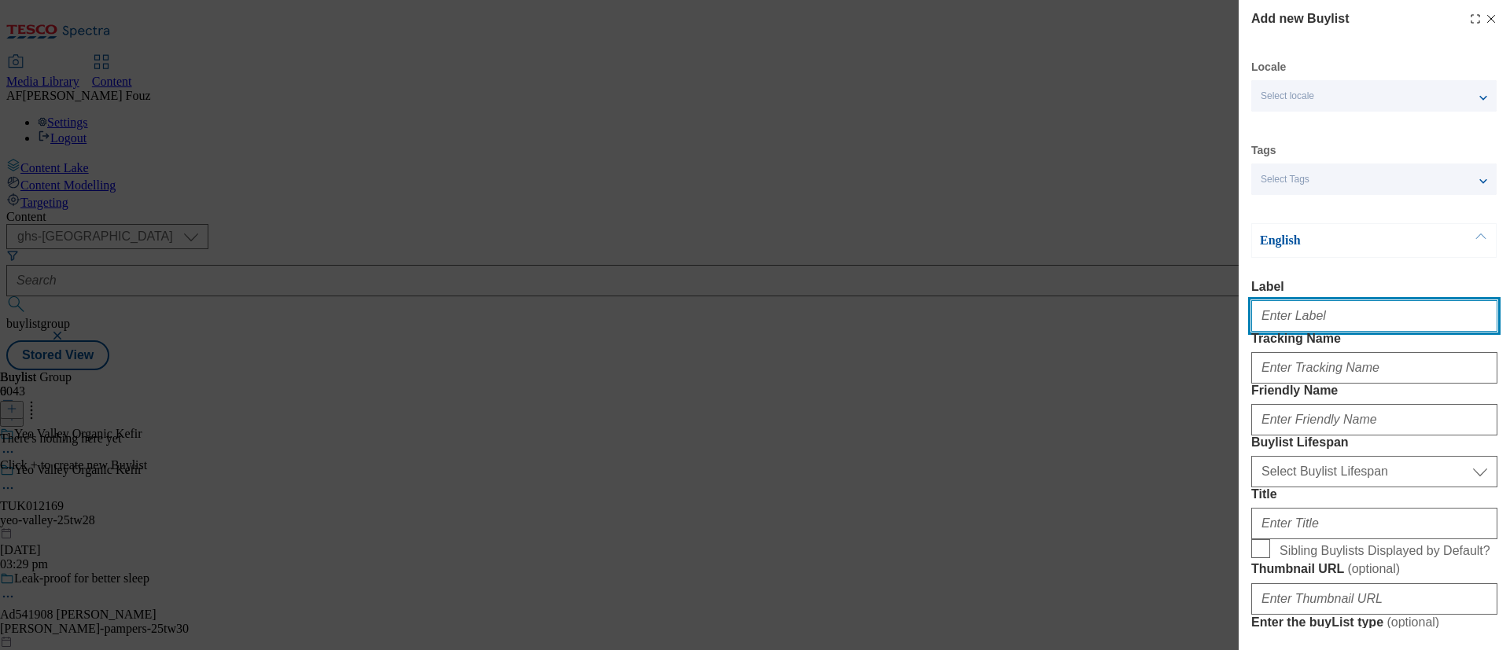
click at [1298, 319] on input "Label" at bounding box center [1374, 315] width 246 height 31
paste input "TUK012169"
type input "TUK012169"
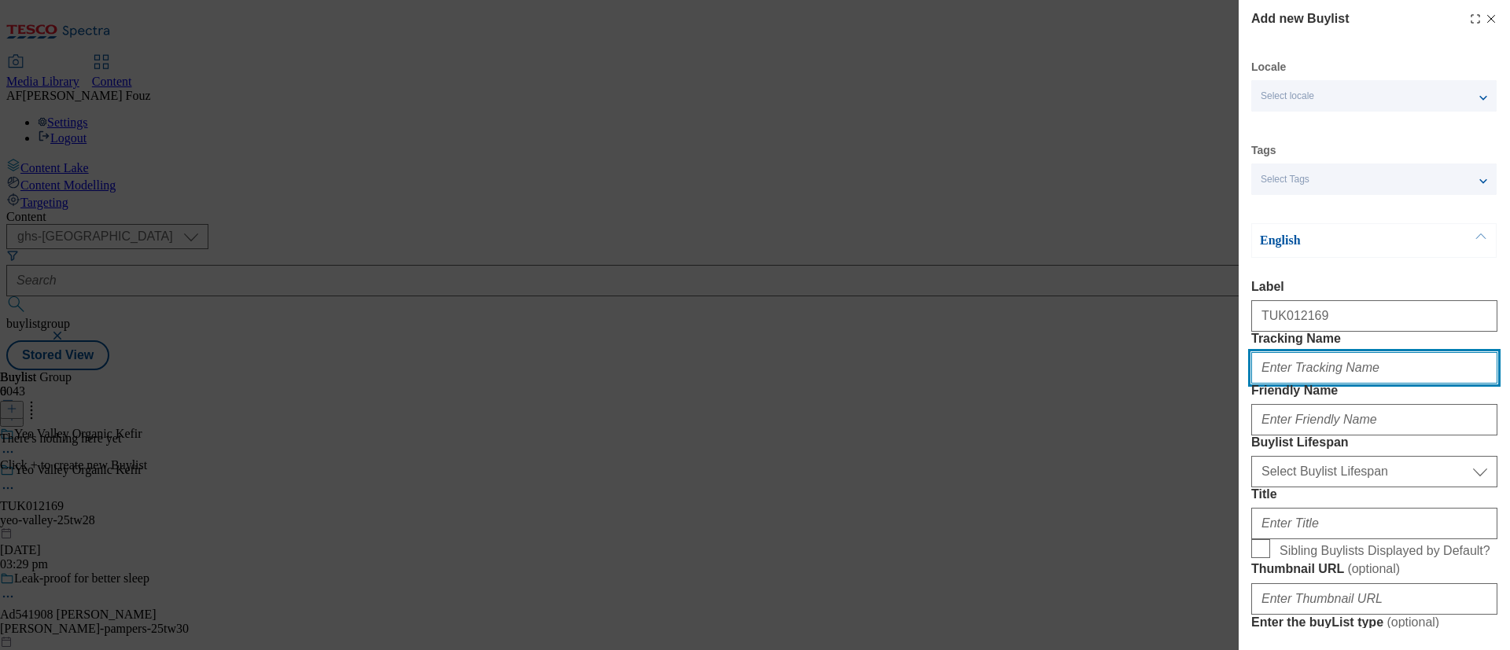
click at [1280, 384] on input "Tracking Name" at bounding box center [1374, 367] width 246 height 31
paste input "TUK012169"
type input "DH_TUK012169"
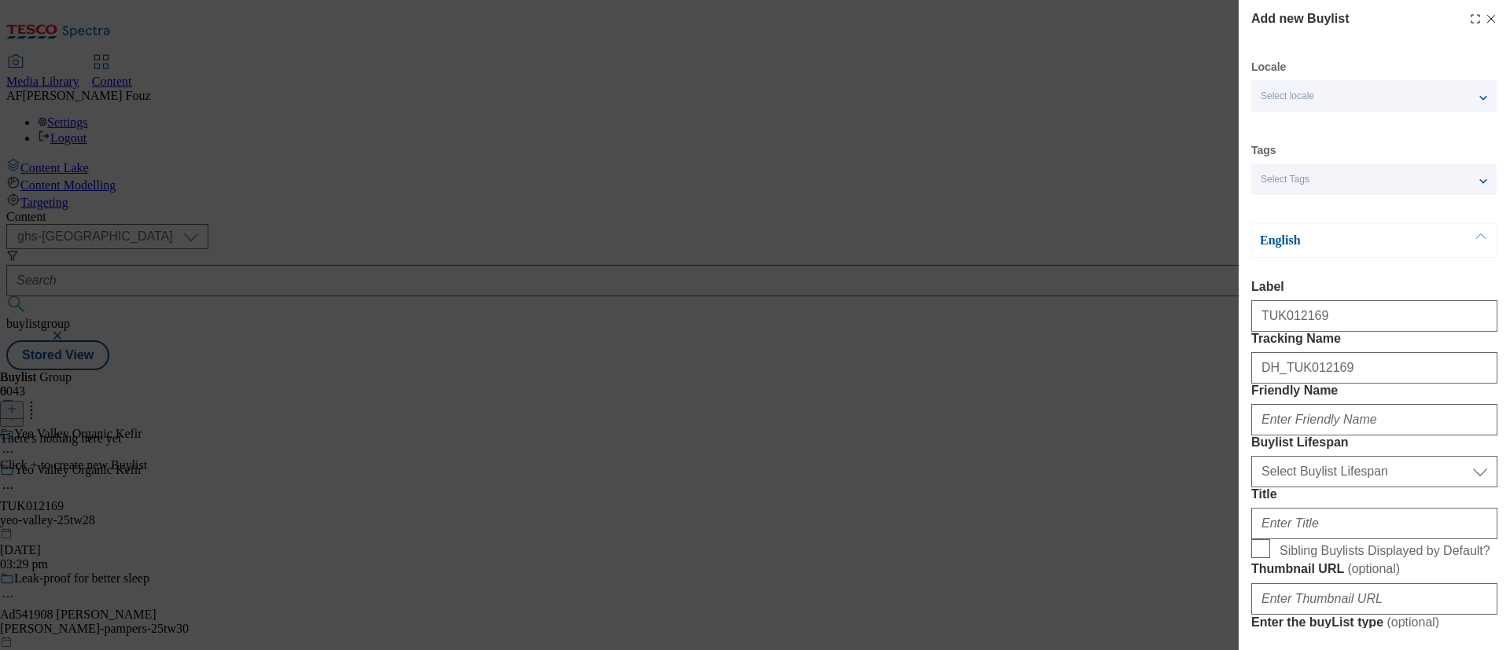
click at [1385, 398] on label "Friendly Name" at bounding box center [1374, 391] width 246 height 14
click at [1385, 436] on input "Friendly Name" at bounding box center [1374, 419] width 246 height 31
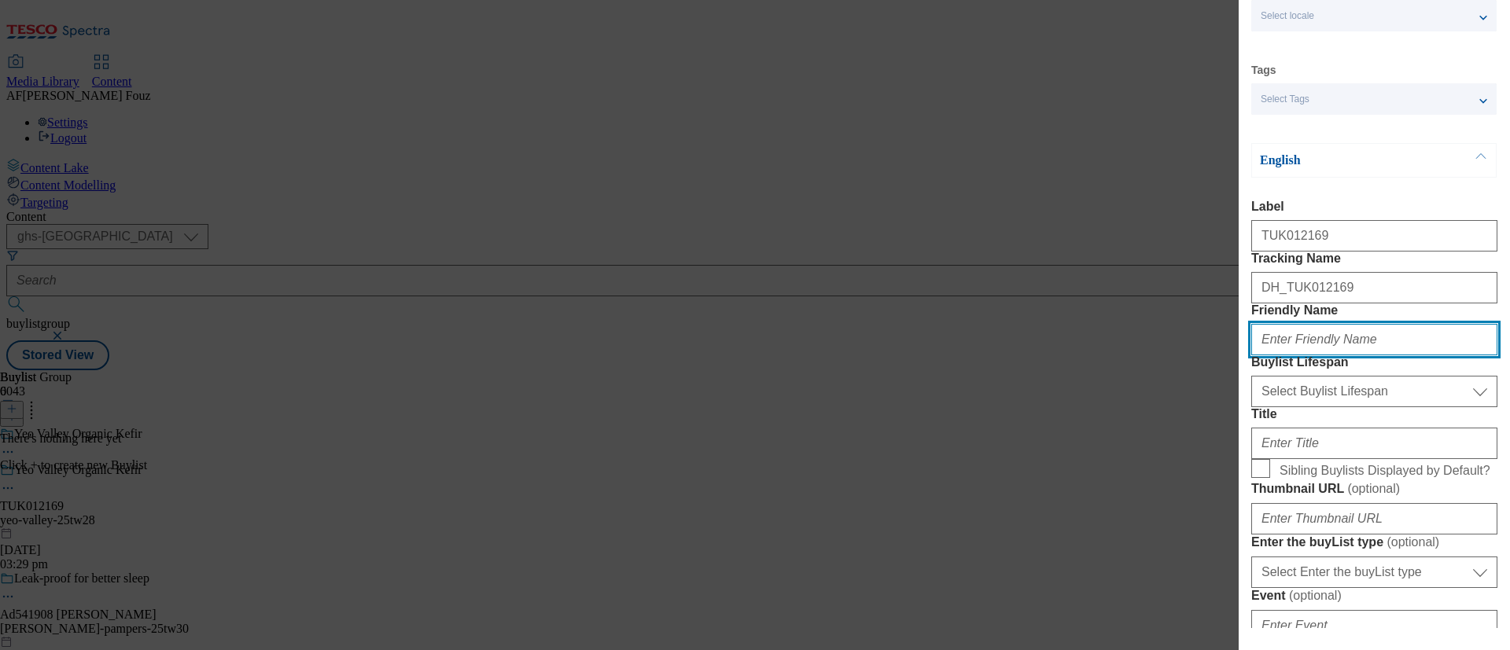
scroll to position [171, 0]
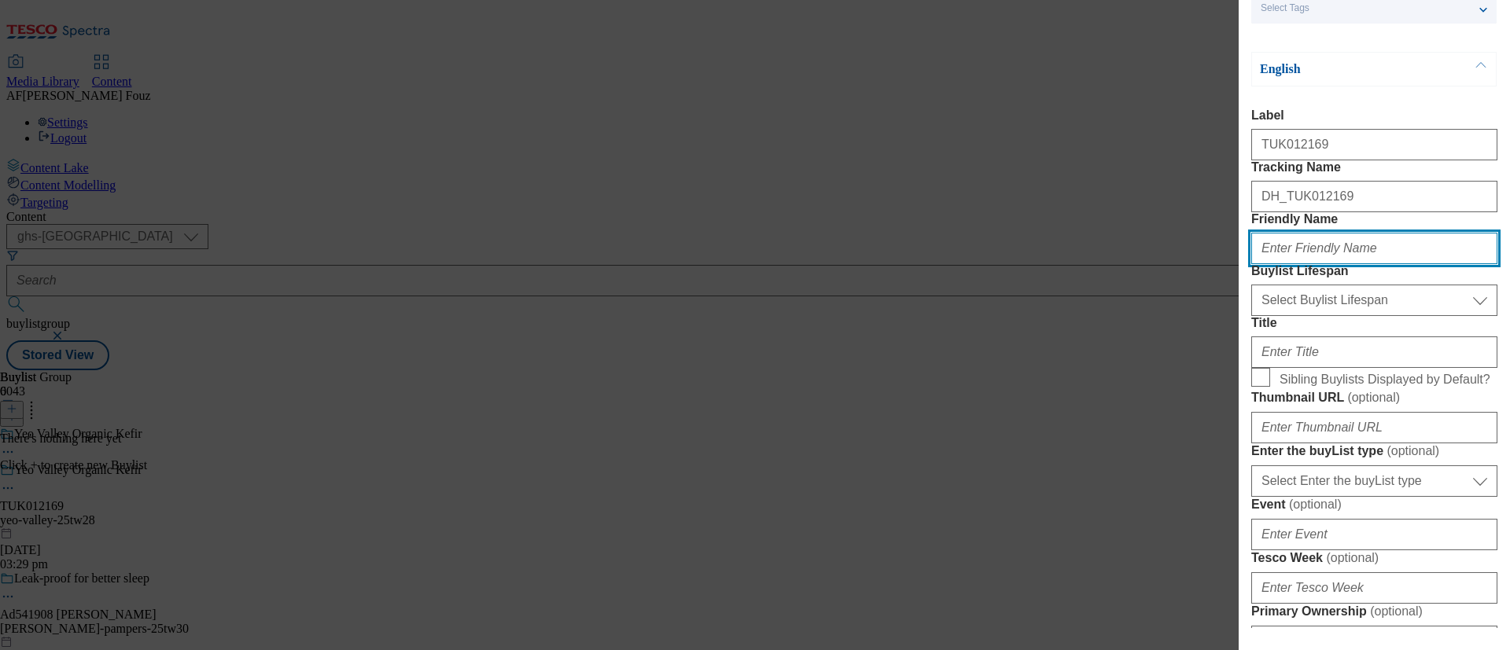
click at [1291, 264] on input "Friendly Name" at bounding box center [1374, 248] width 246 height 31
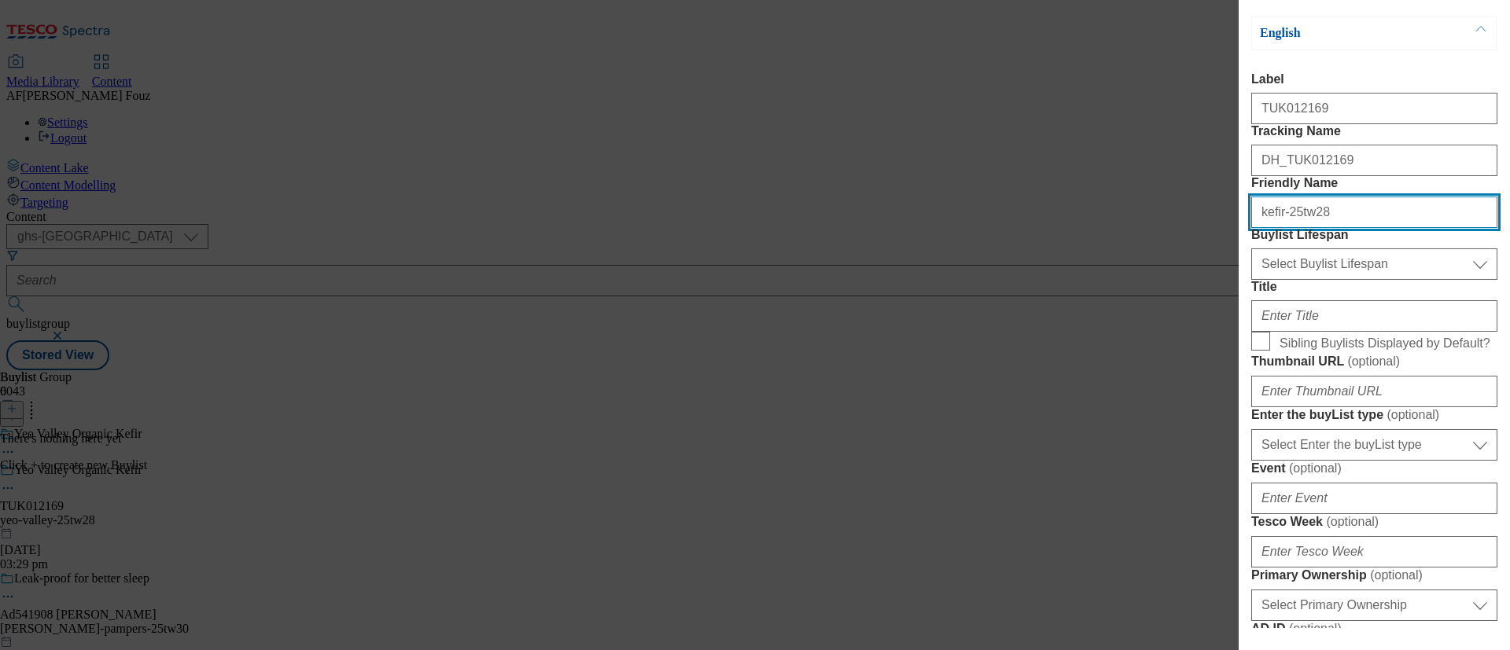
type input "kefir-25tw28"
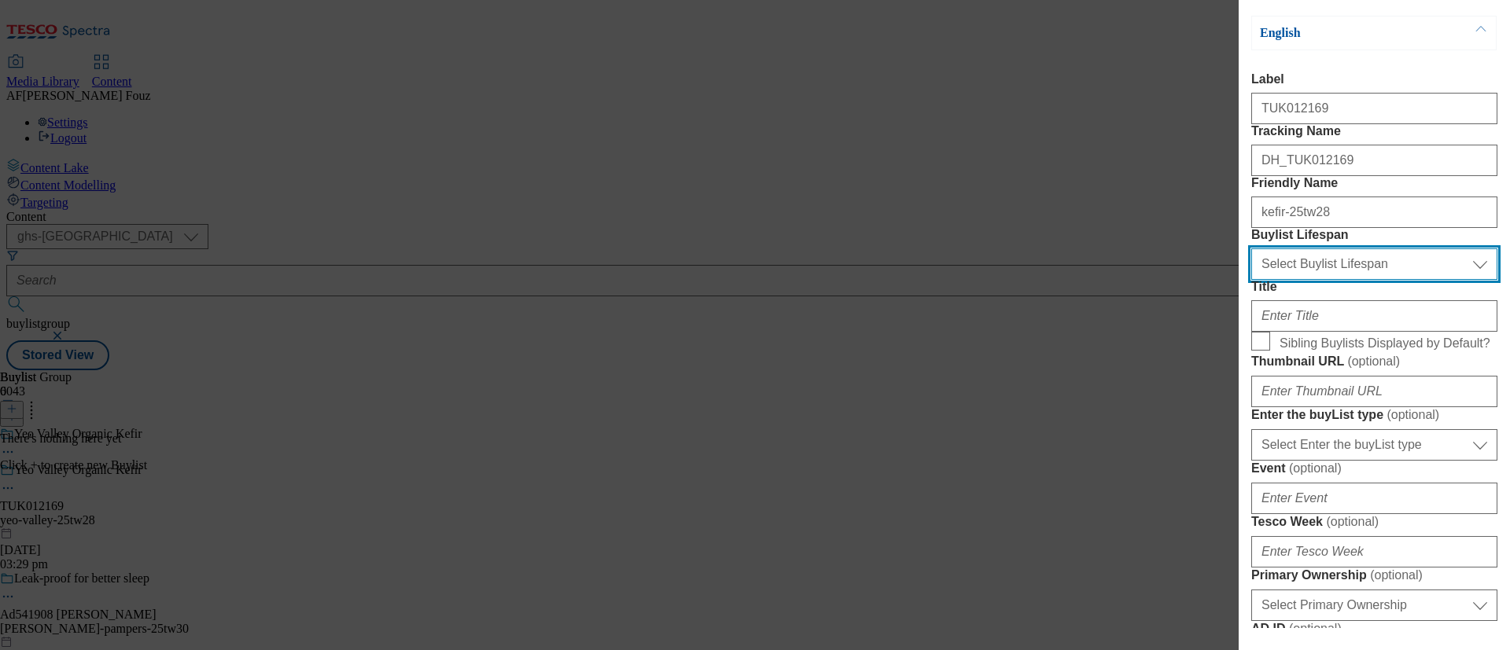
click at [1357, 280] on select "Select Buylist Lifespan evergreen seasonal tactical" at bounding box center [1374, 263] width 246 height 31
select select "tactical"
click at [1251, 280] on select "Select Buylist Lifespan evergreen seasonal tactical" at bounding box center [1374, 263] width 246 height 31
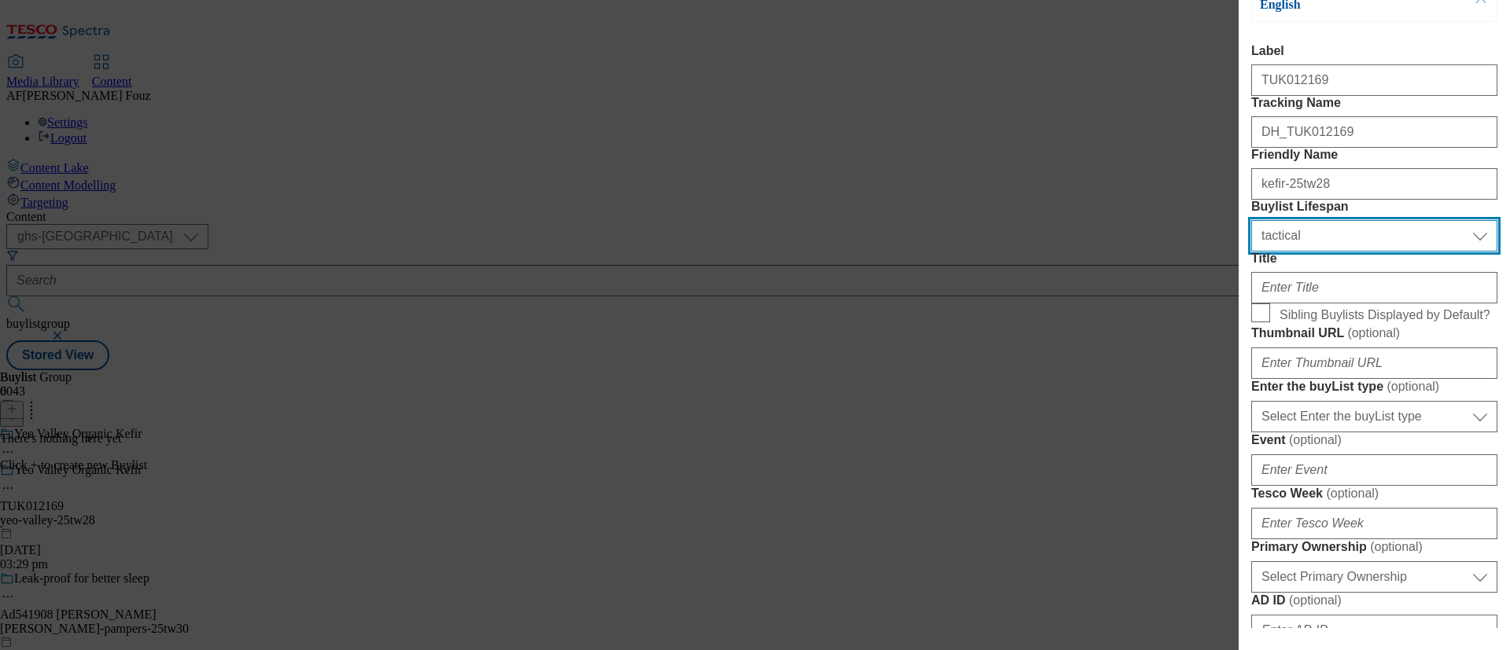
scroll to position [285, 0]
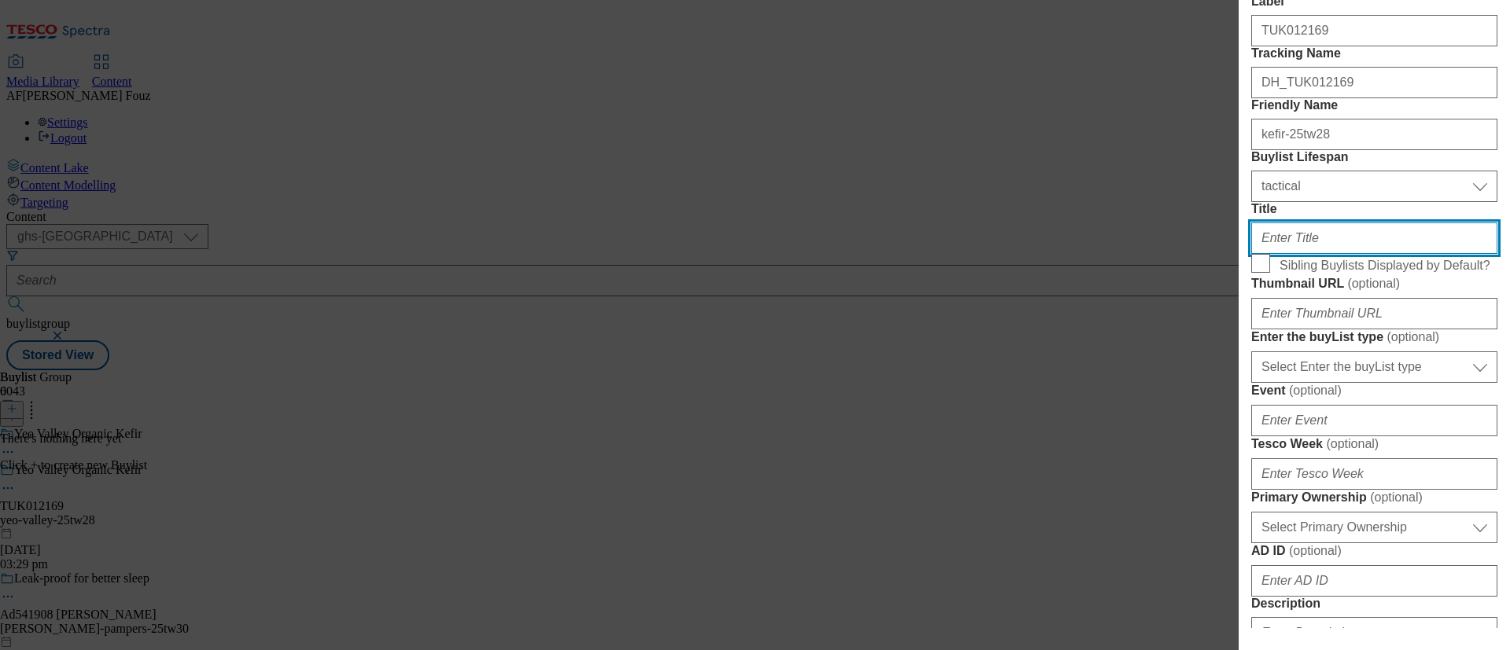
click at [1288, 254] on input "Title" at bounding box center [1374, 238] width 246 height 31
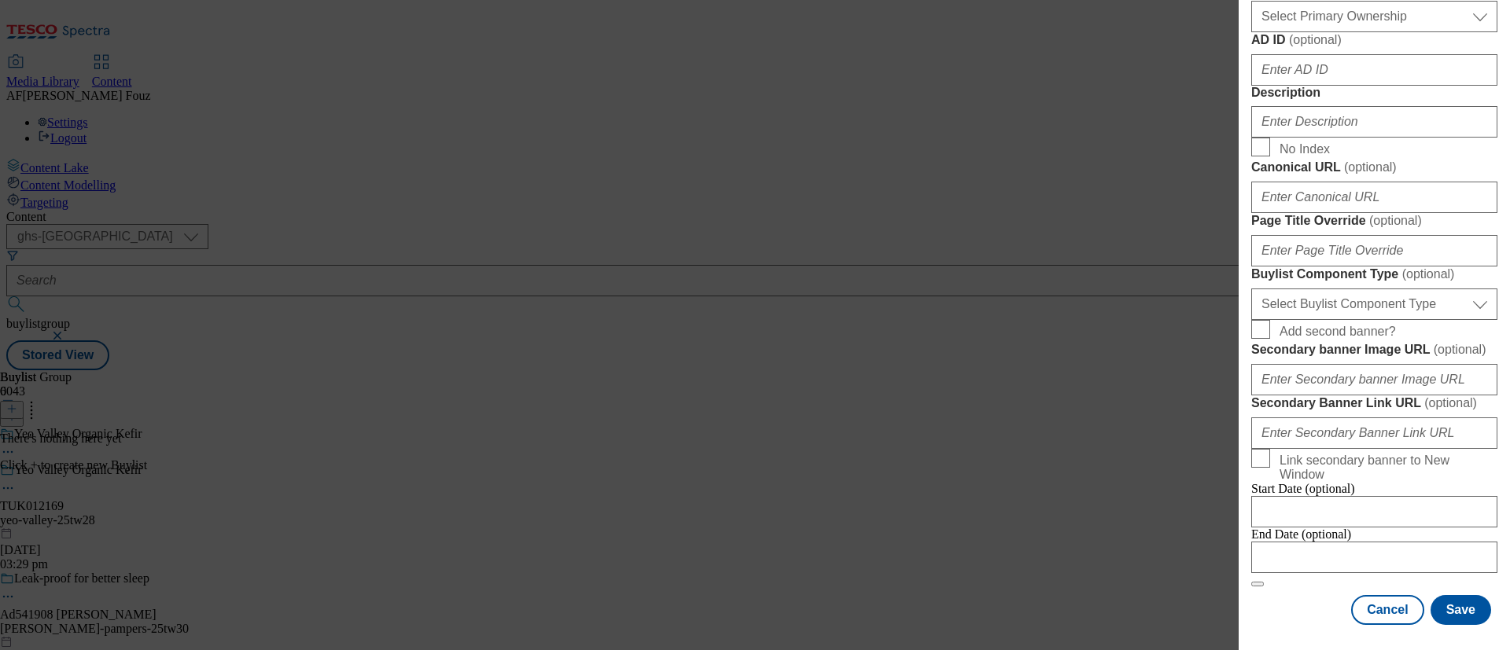
scroll to position [801, 0]
click at [1294, 138] on input "Description" at bounding box center [1374, 121] width 246 height 31
click at [1298, 542] on input "Modal" at bounding box center [1374, 557] width 246 height 31
select select "2025"
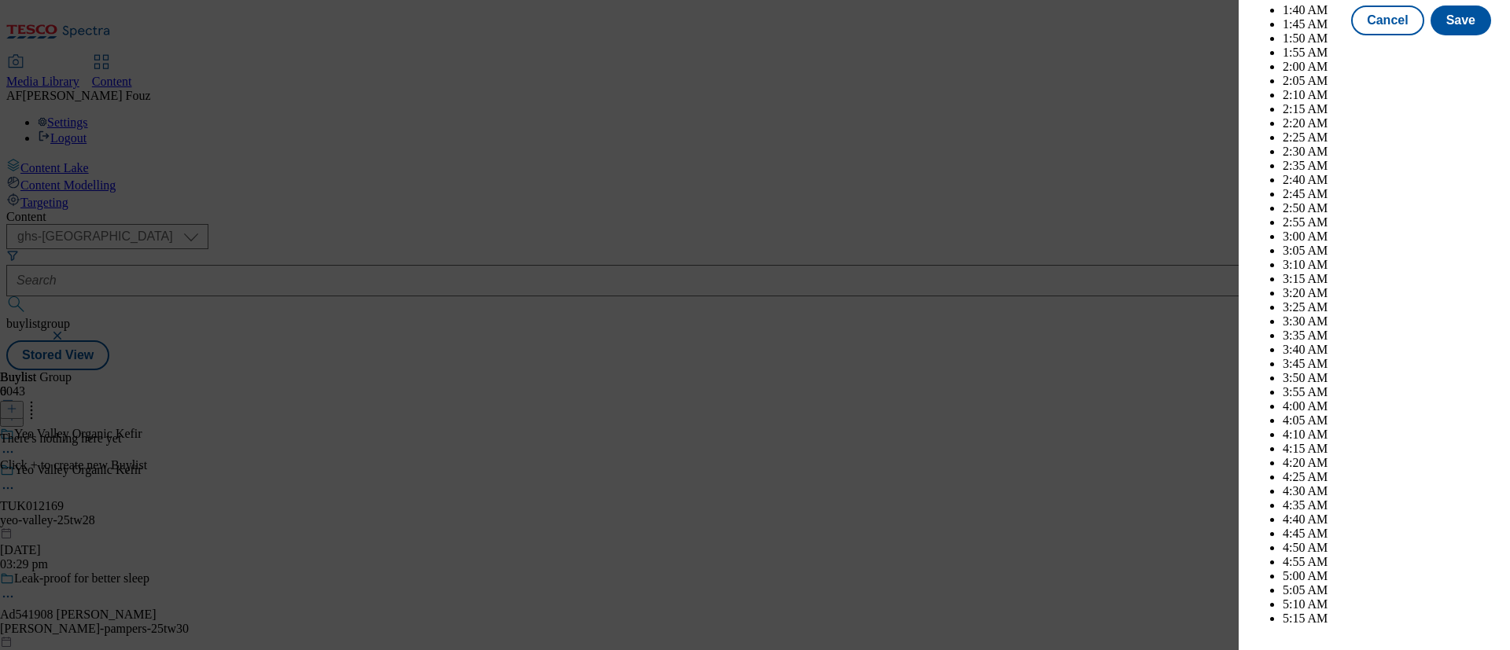
scroll to position [5400, 0]
select select "October"
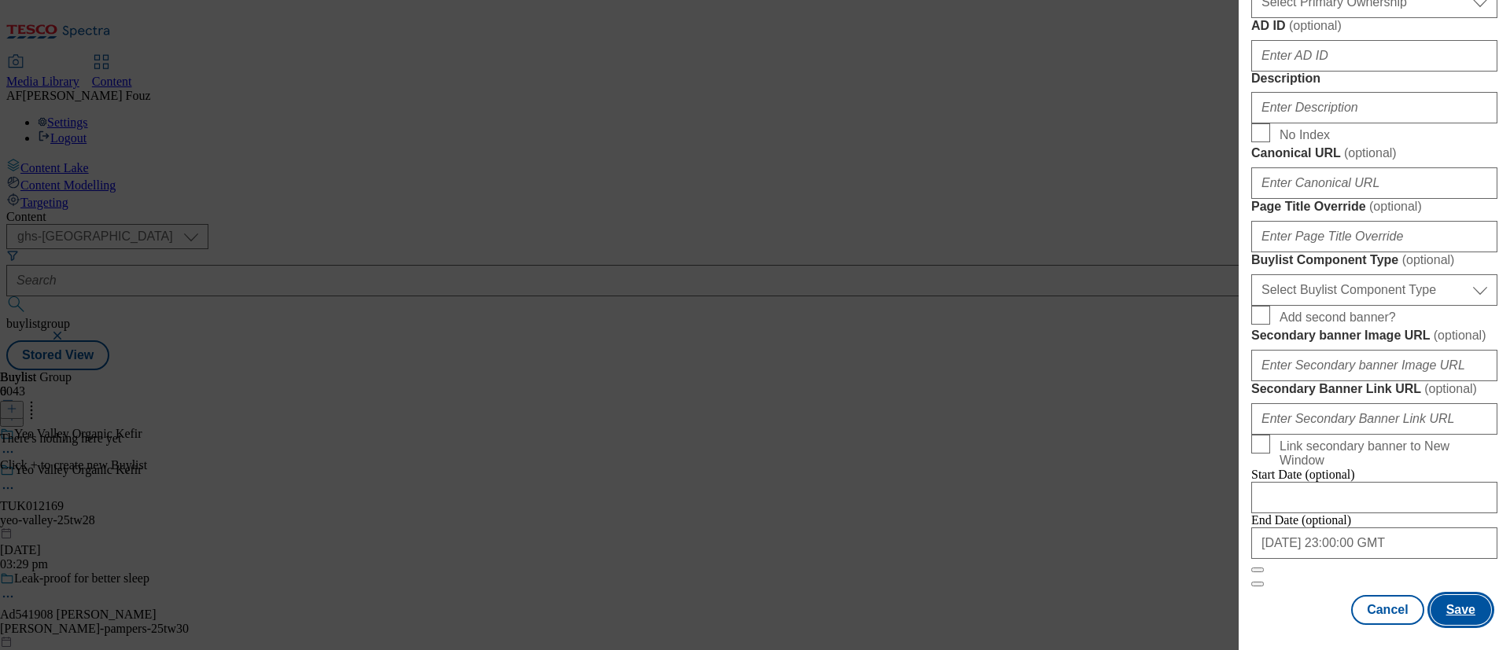
click at [1445, 595] on button "Save" at bounding box center [1460, 610] width 61 height 30
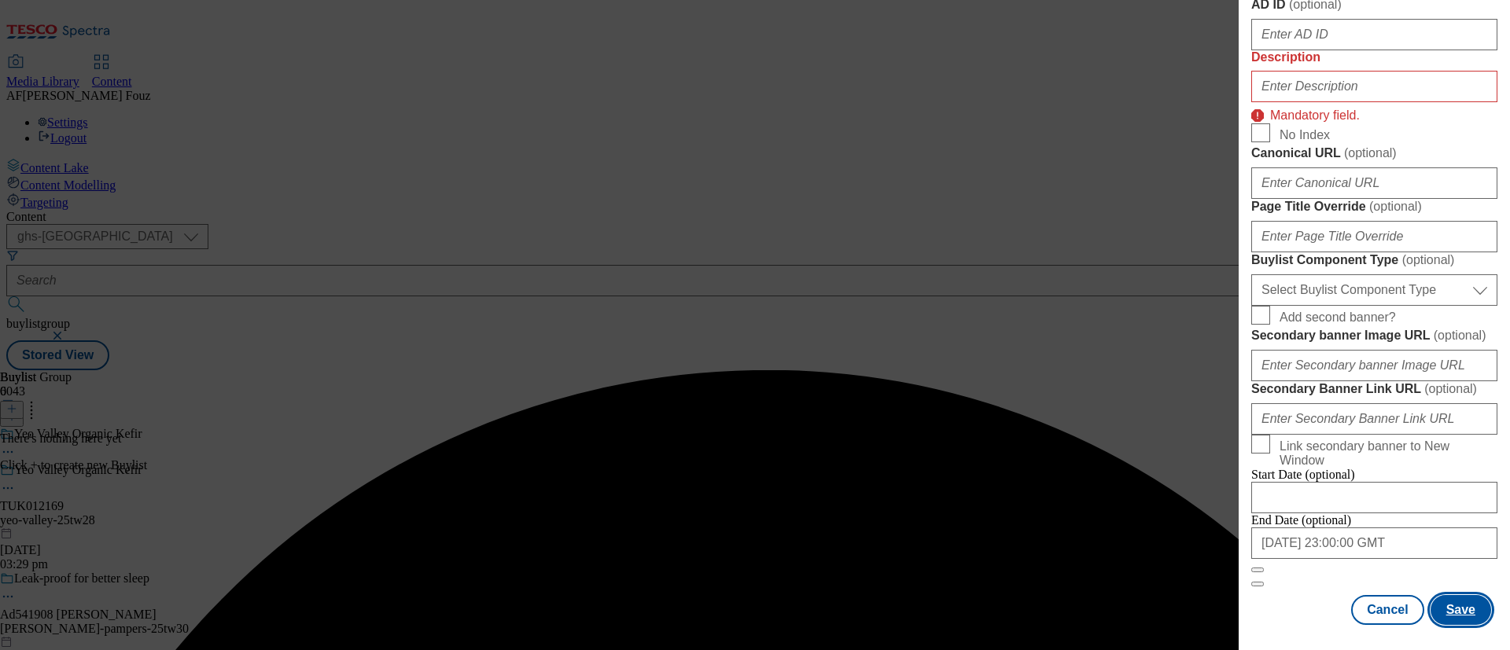
scroll to position [948, 0]
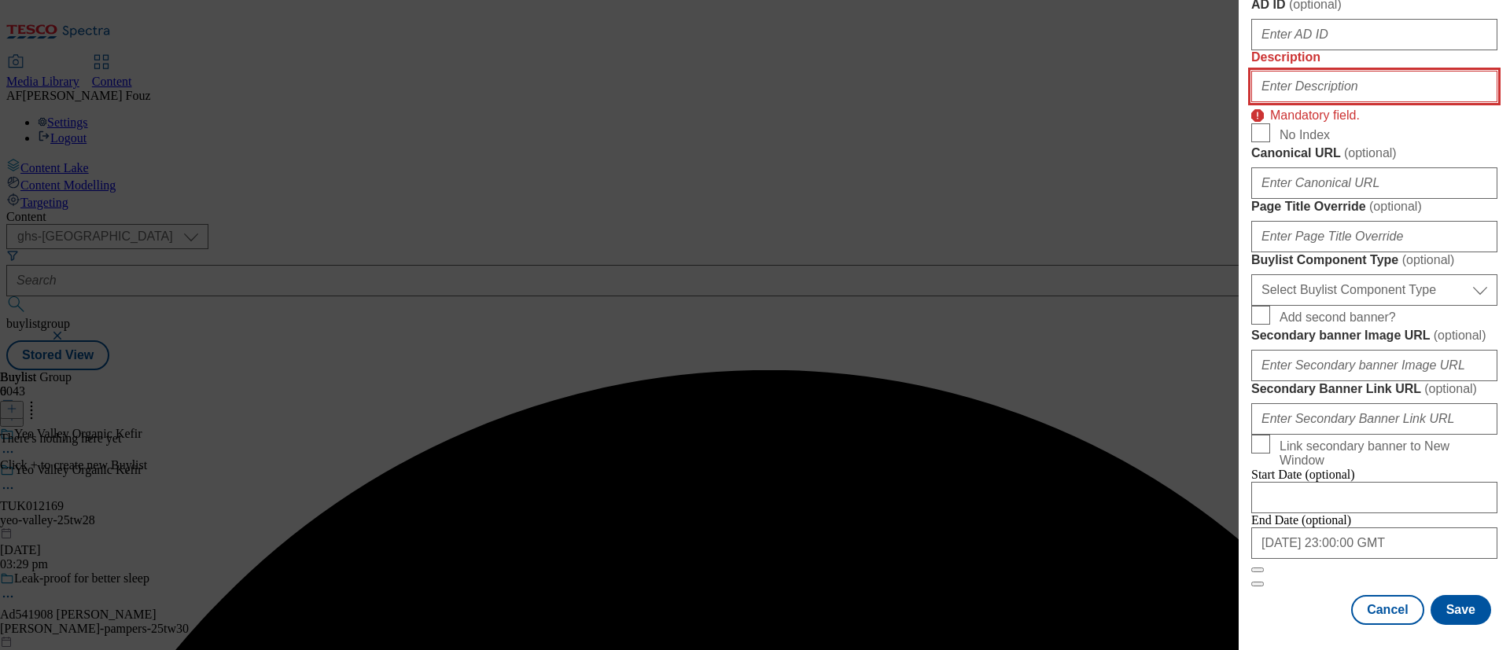
click at [1316, 102] on input "Description" at bounding box center [1374, 86] width 246 height 31
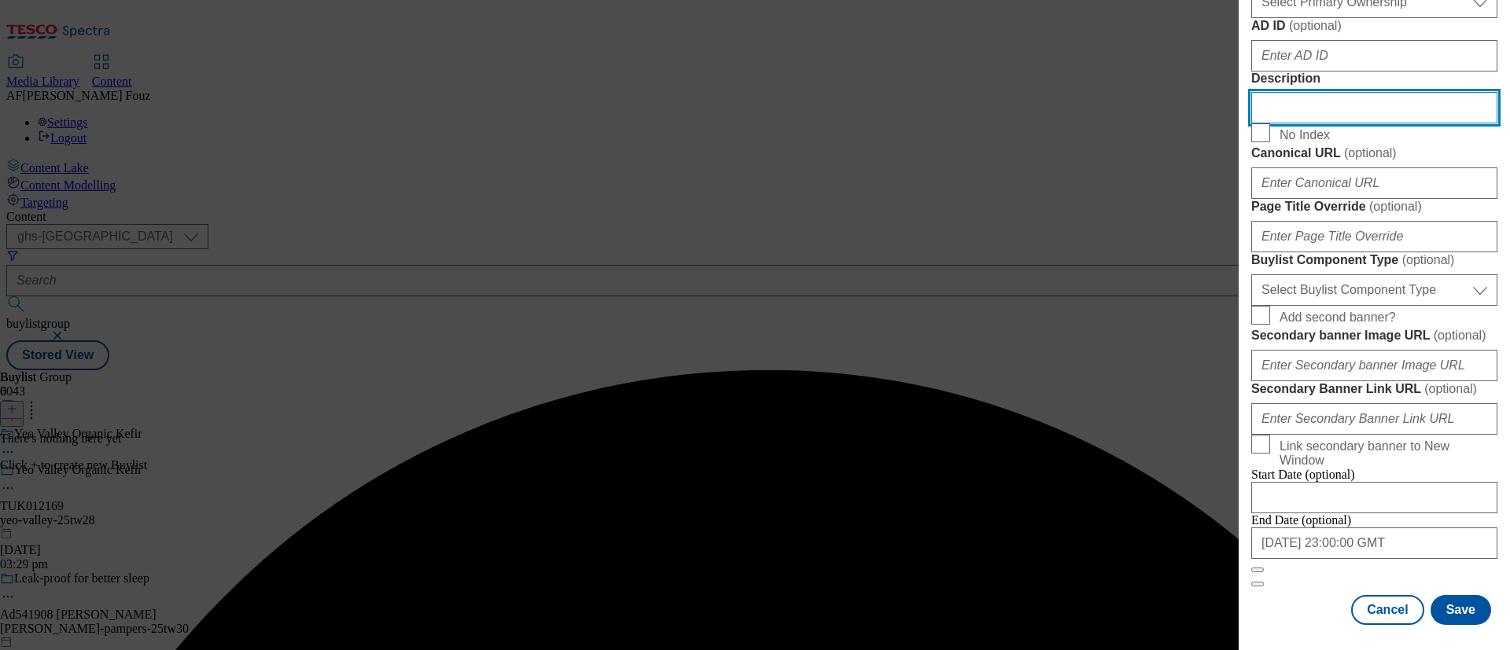
scroll to position [1386, 0]
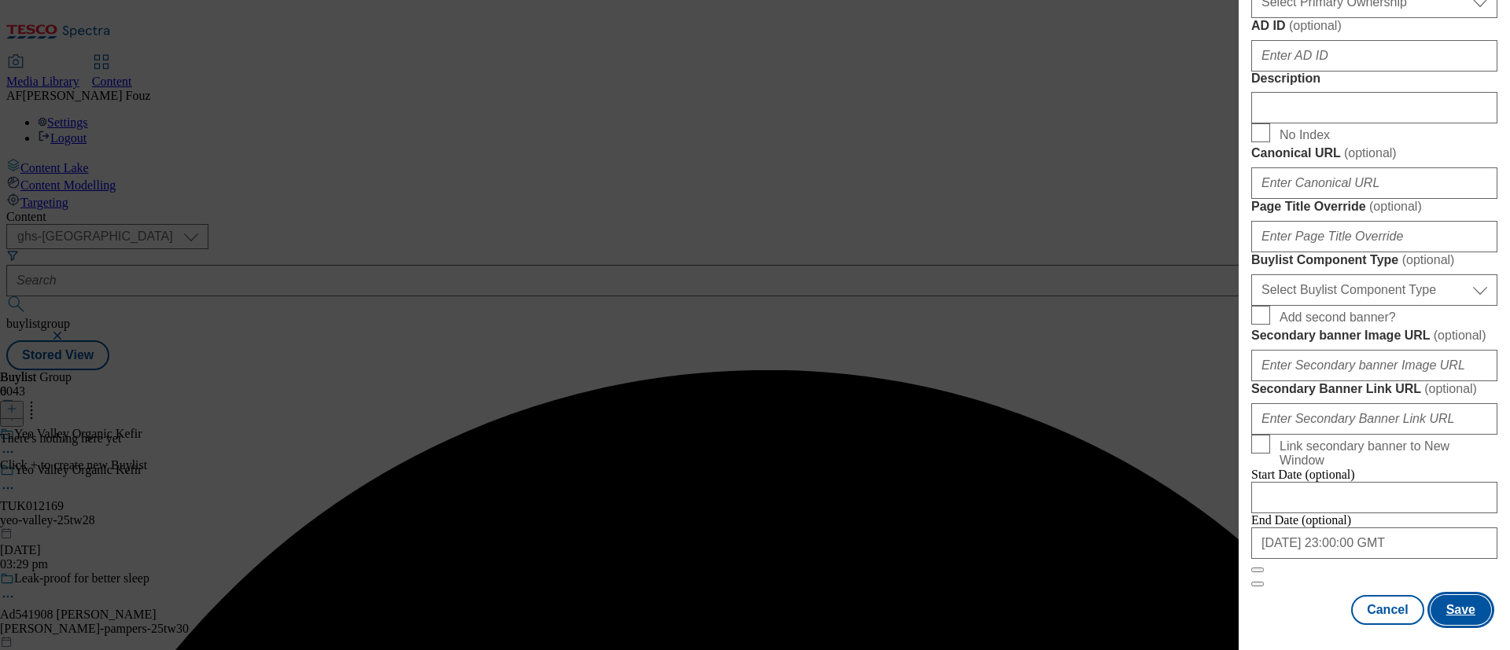
click at [1457, 595] on button "Save" at bounding box center [1460, 610] width 61 height 30
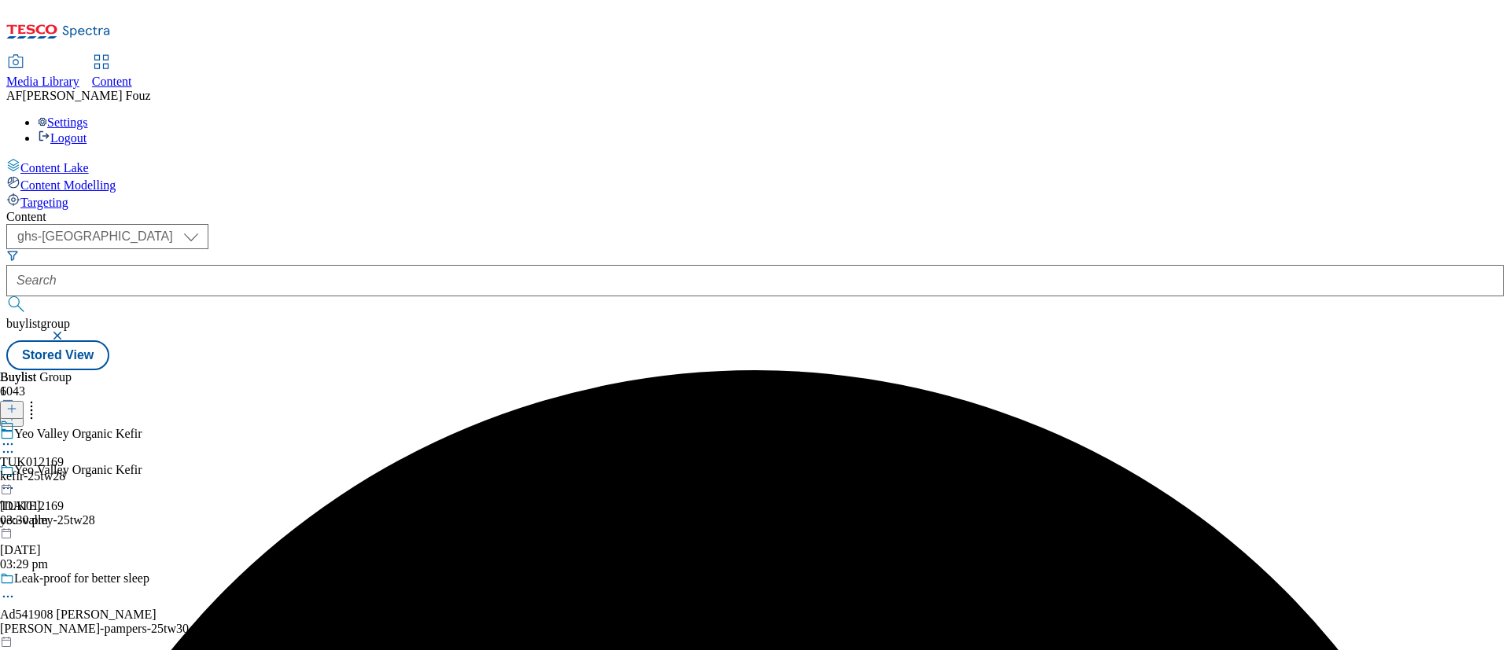
click at [65, 419] on div "TUK012169 kefir-25tw28 26 Aug 2025 03:30 pm" at bounding box center [32, 473] width 65 height 109
click at [65, 455] on div "TUK012169 kefir-25tw28 26 Aug 2025 03:30 pm" at bounding box center [32, 509] width 65 height 109
click at [16, 409] on line at bounding box center [12, 409] width 8 height 0
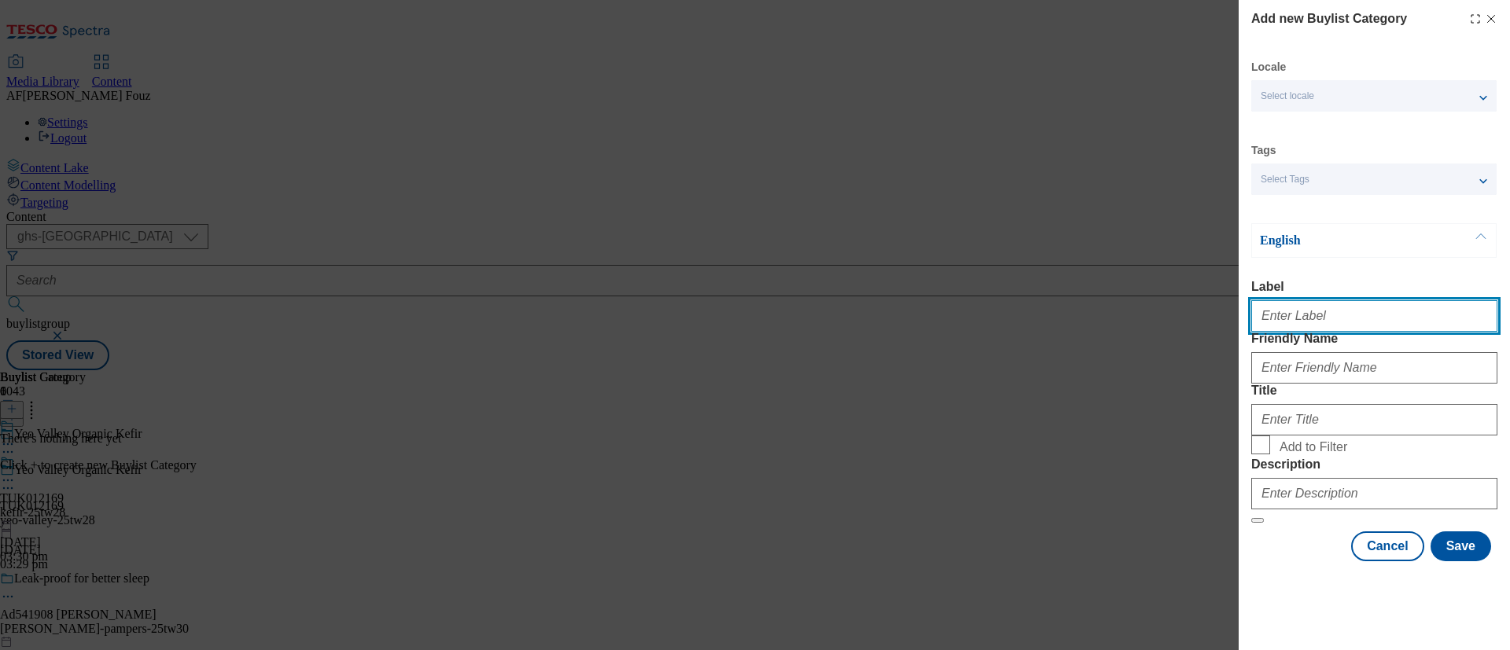
click at [1290, 322] on input "Label" at bounding box center [1374, 315] width 246 height 31
paste input "TUK012169"
type input "TUK012169"
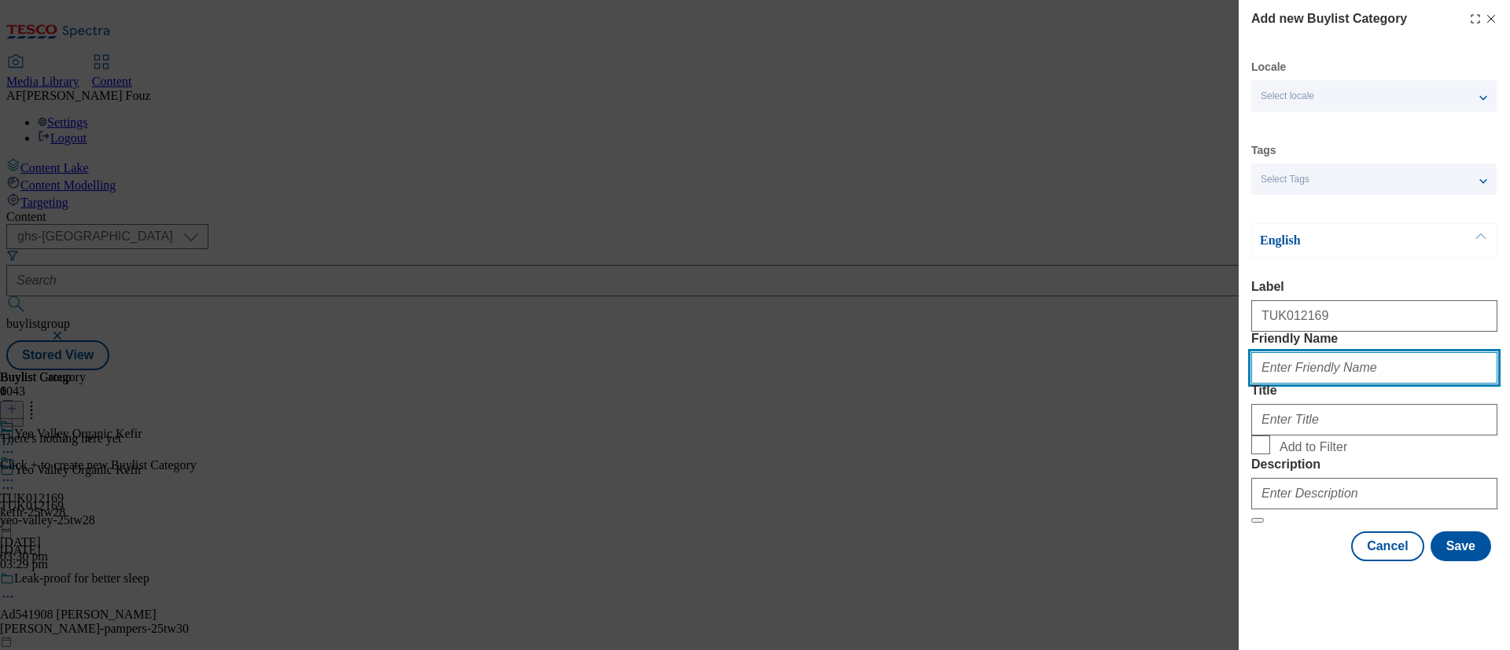
click at [1304, 352] on input "Friendly Name" at bounding box center [1374, 367] width 246 height 31
type input "kefir"
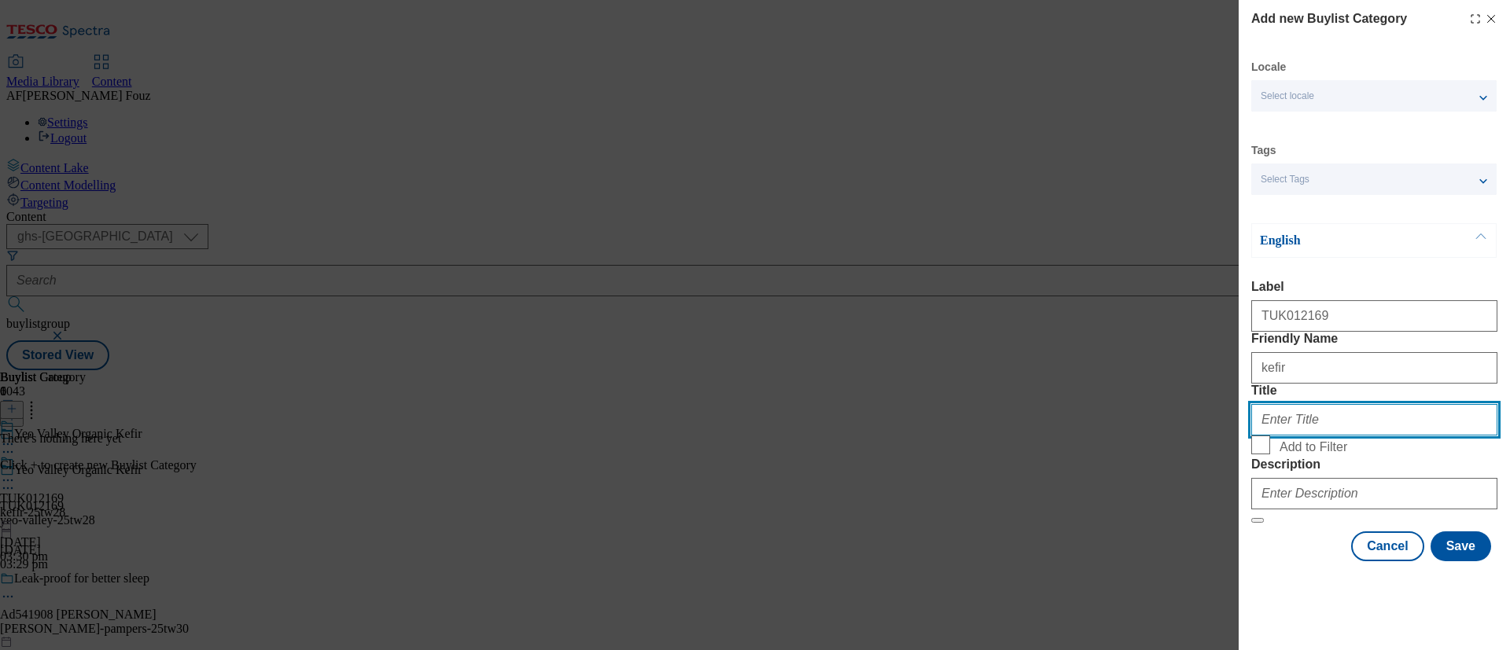
click at [1287, 404] on input "Title" at bounding box center [1374, 419] width 246 height 31
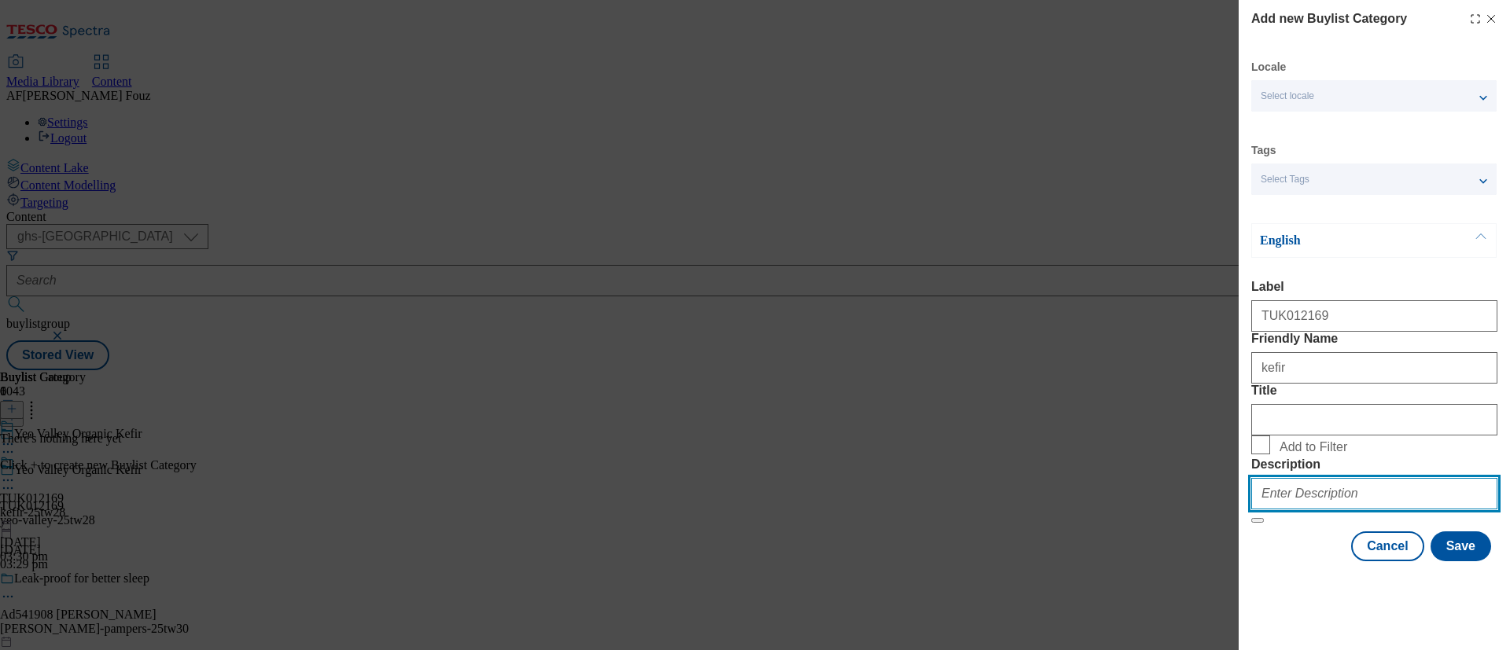
click at [1298, 510] on input "Description" at bounding box center [1374, 493] width 246 height 31
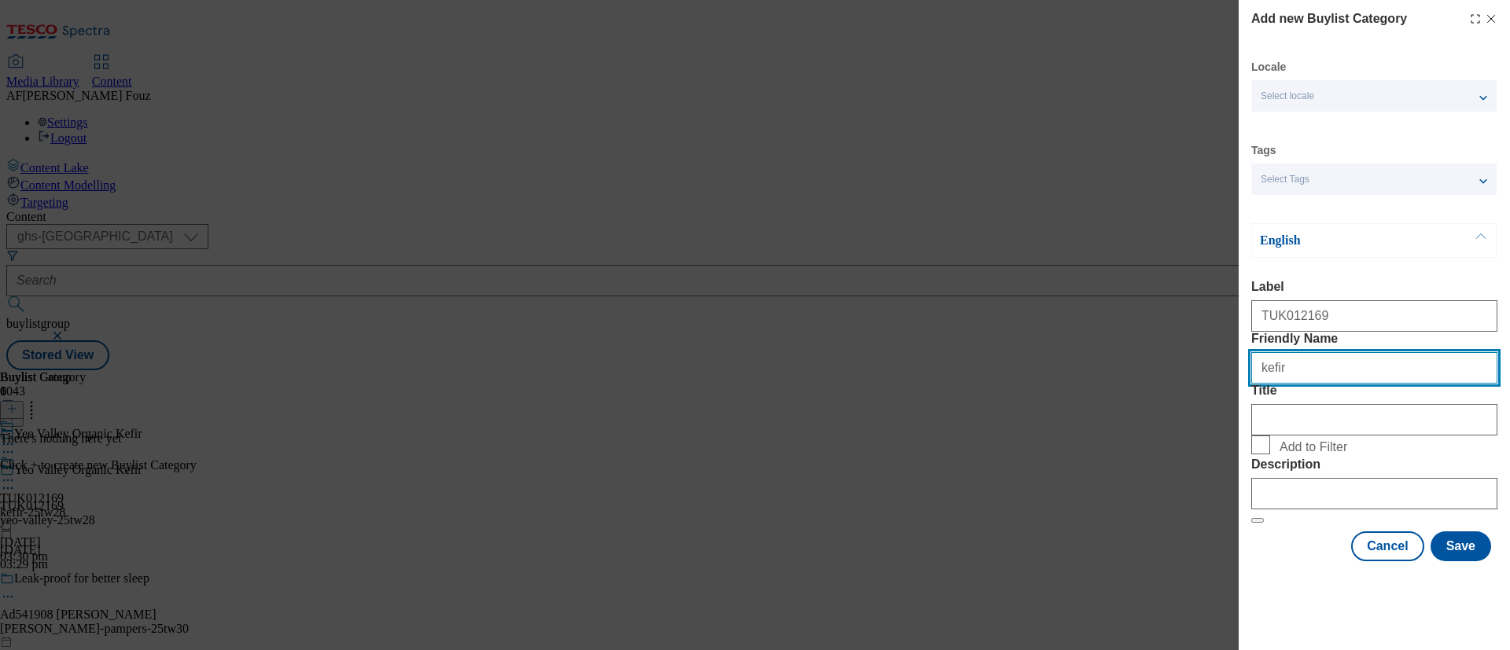
click at [1313, 352] on input "kefir" at bounding box center [1374, 367] width 246 height 31
type input "drink"
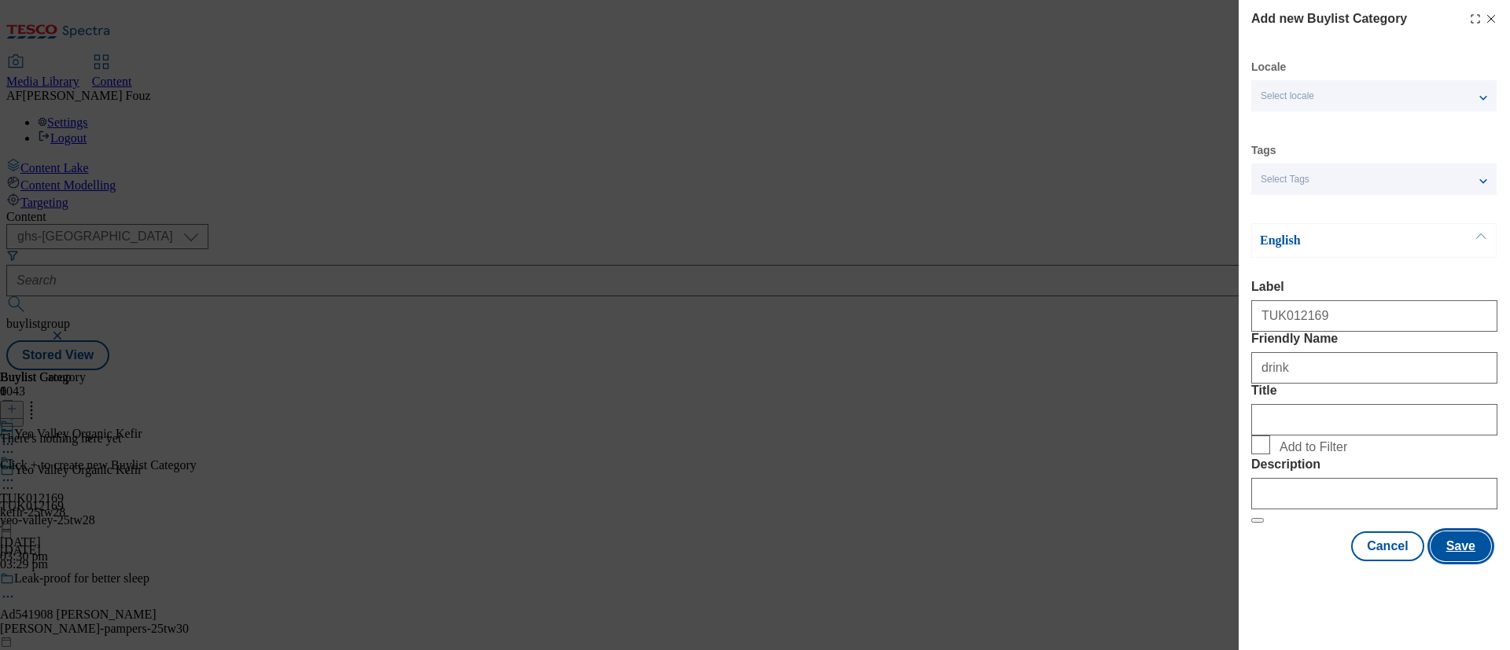
click at [1452, 561] on button "Save" at bounding box center [1460, 547] width 61 height 30
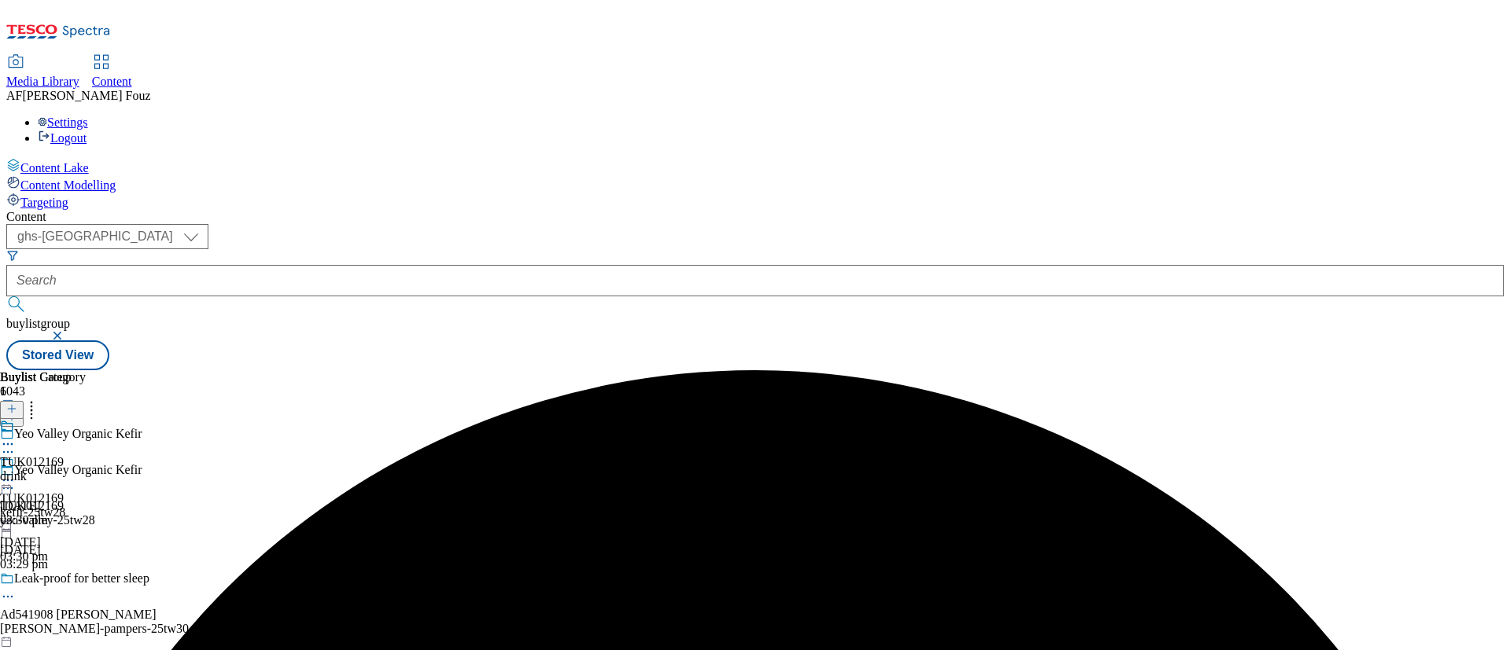
click at [64, 455] on div "TUK012169" at bounding box center [32, 462] width 64 height 14
click at [86, 455] on div "TUK012169 drink 26 Aug 2025 03:30 pm" at bounding box center [43, 509] width 86 height 109
click at [17, 403] on icon at bounding box center [11, 408] width 11 height 11
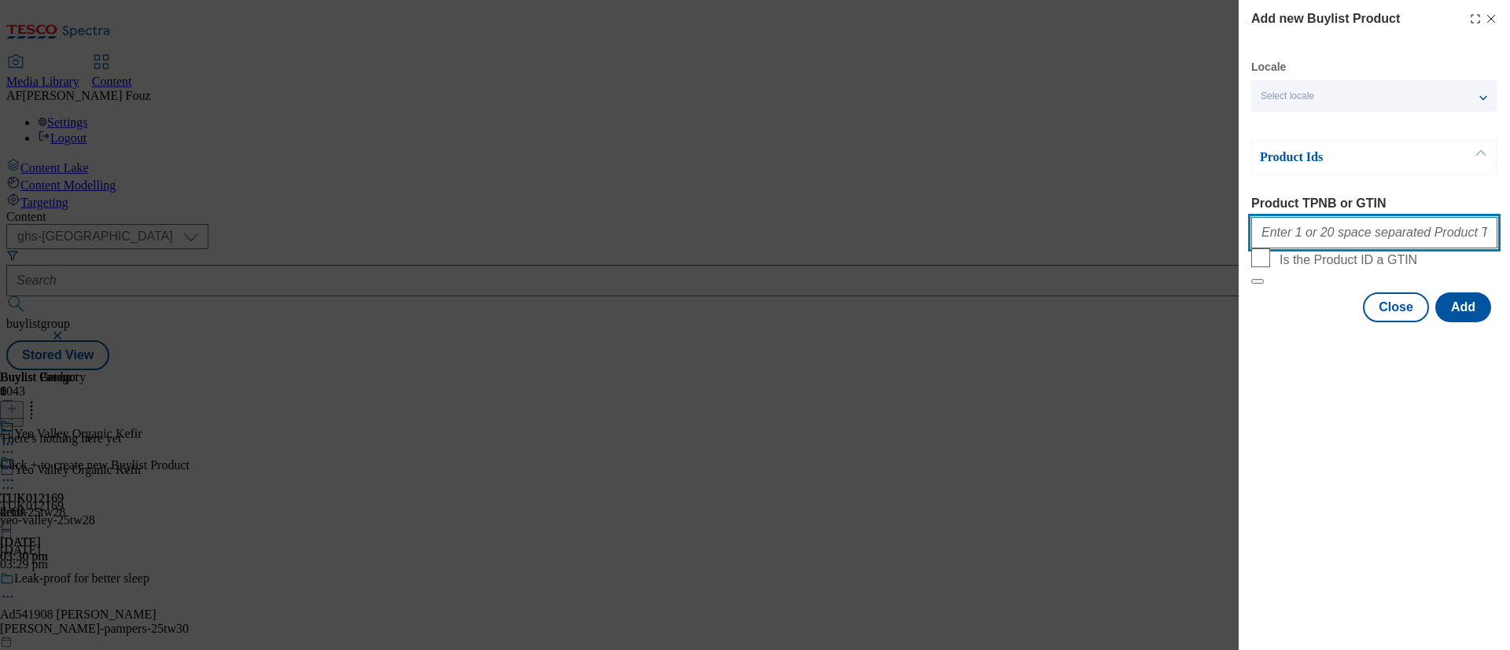
click at [1398, 241] on input "Product TPNB or GTIN" at bounding box center [1374, 232] width 246 height 31
paste input "88900391"
paste input "88911821"
paste input "88914547"
paste input "88906465"
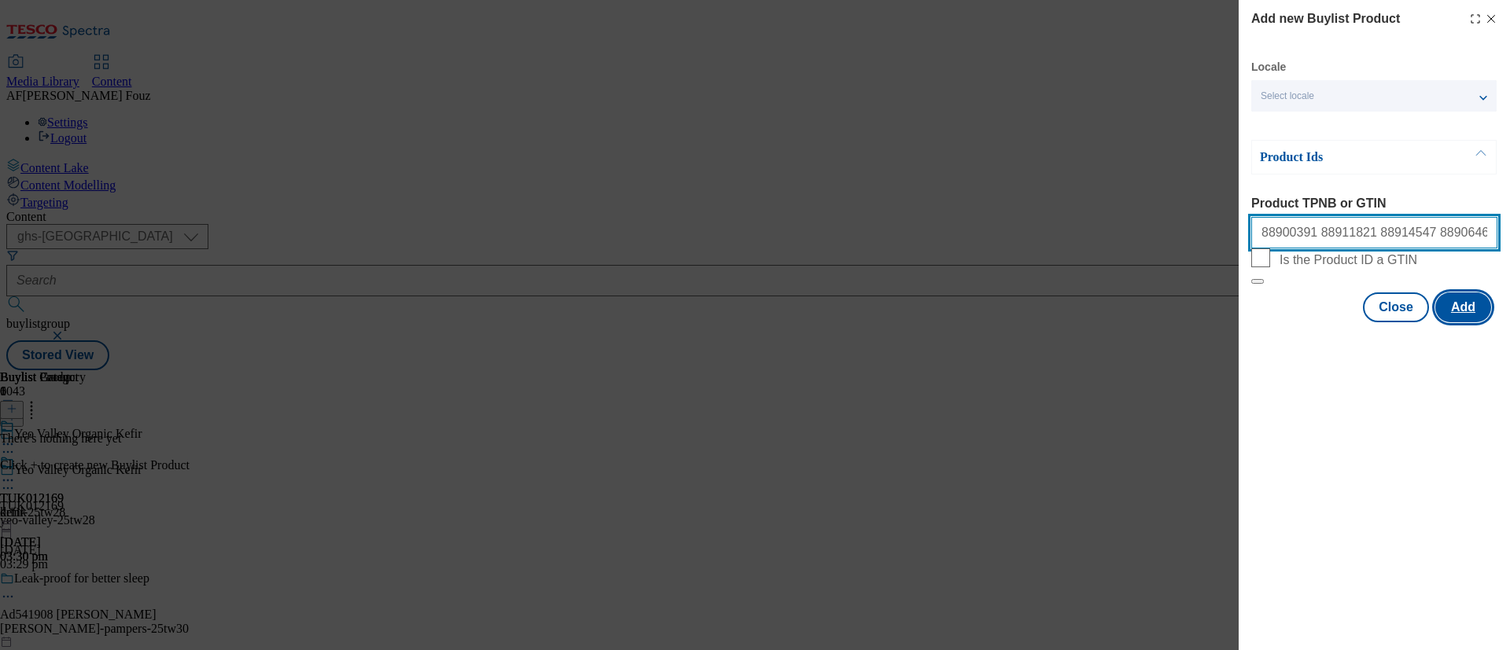
type input "88900391 88911821 88914547 88906465"
click at [1471, 322] on button "Add" at bounding box center [1463, 308] width 56 height 30
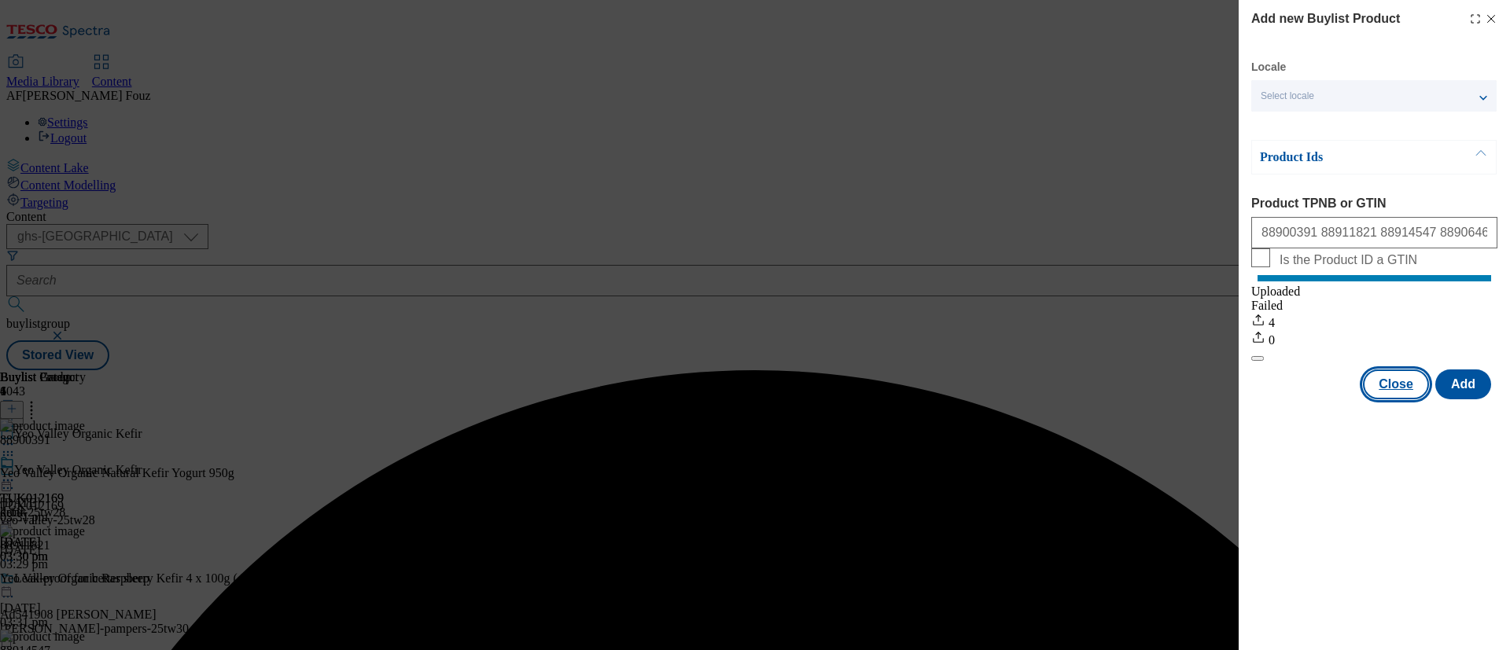
click at [1388, 396] on button "Close" at bounding box center [1396, 385] width 66 height 30
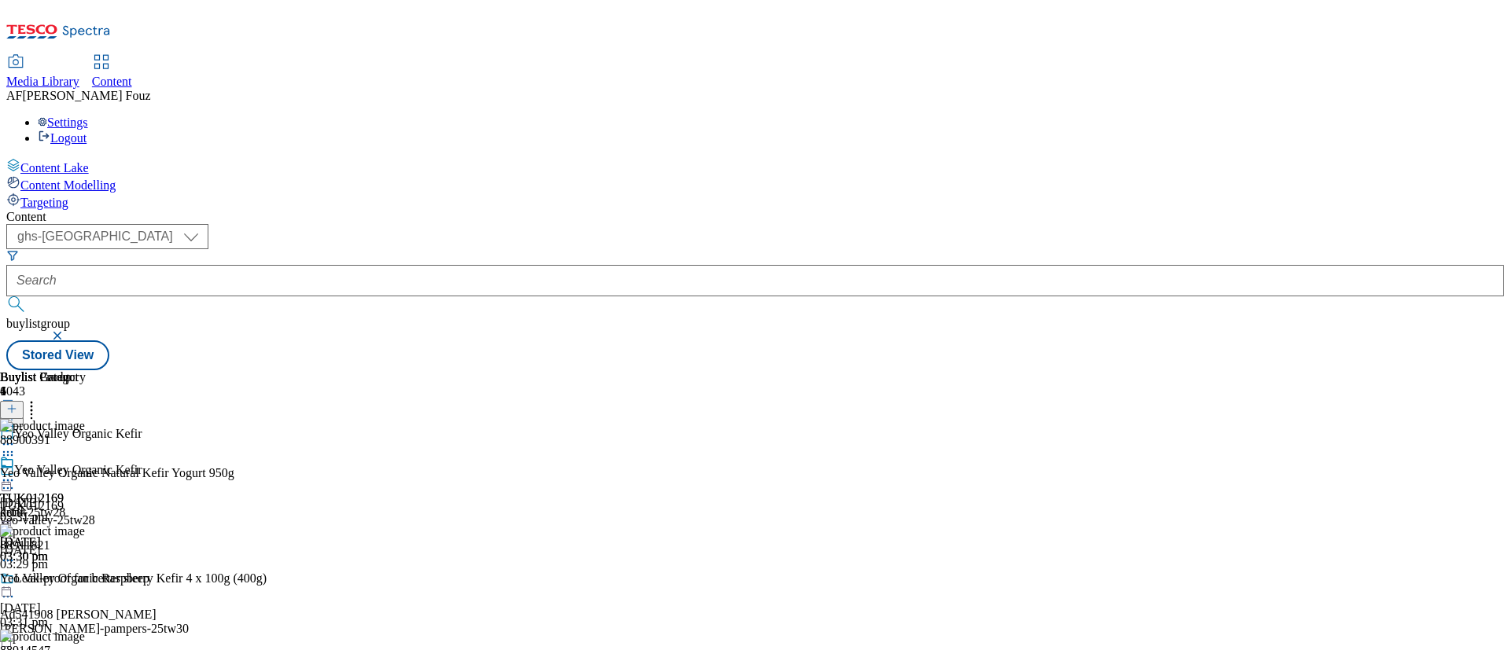
scroll to position [2, 0]
click at [16, 473] on icon at bounding box center [8, 481] width 16 height 16
click at [86, 580] on span "Preview" at bounding box center [67, 586] width 37 height 12
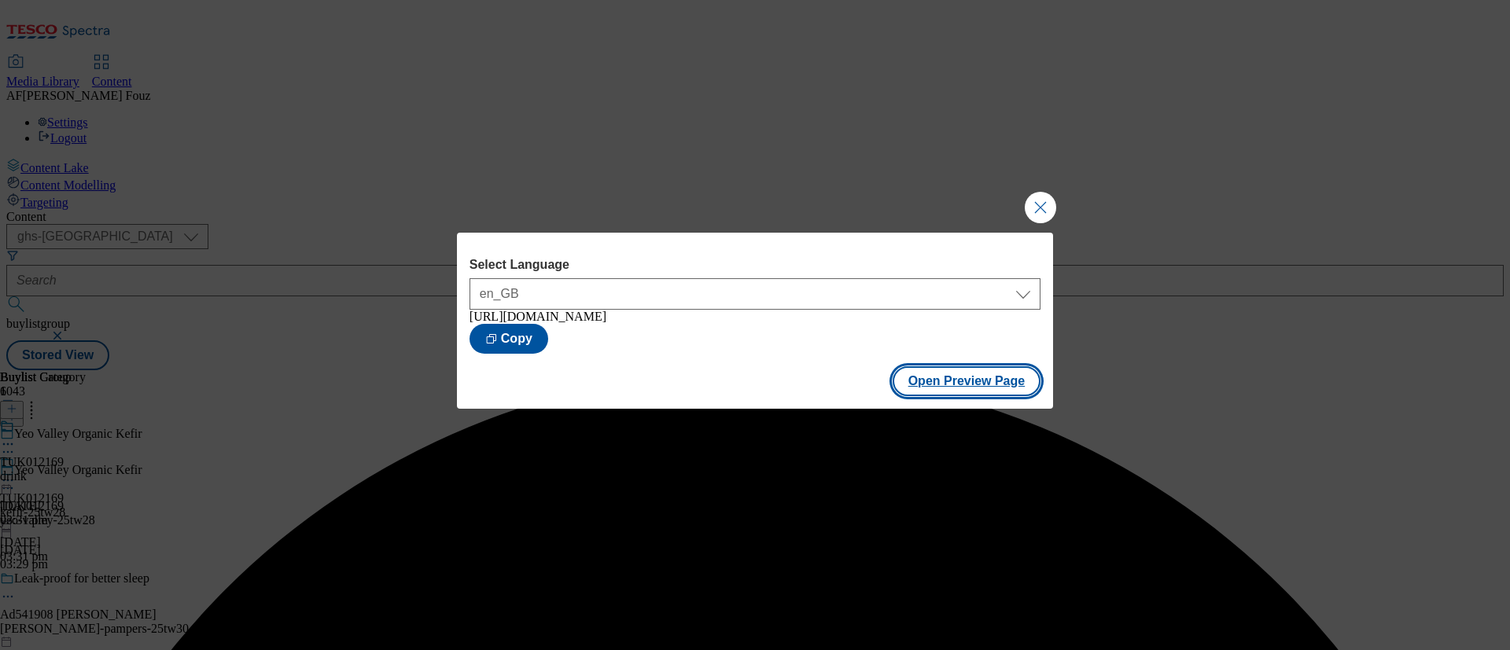
click at [960, 396] on button "Open Preview Page" at bounding box center [967, 381] width 149 height 30
click at [1044, 203] on button "Close Modal" at bounding box center [1040, 207] width 31 height 31
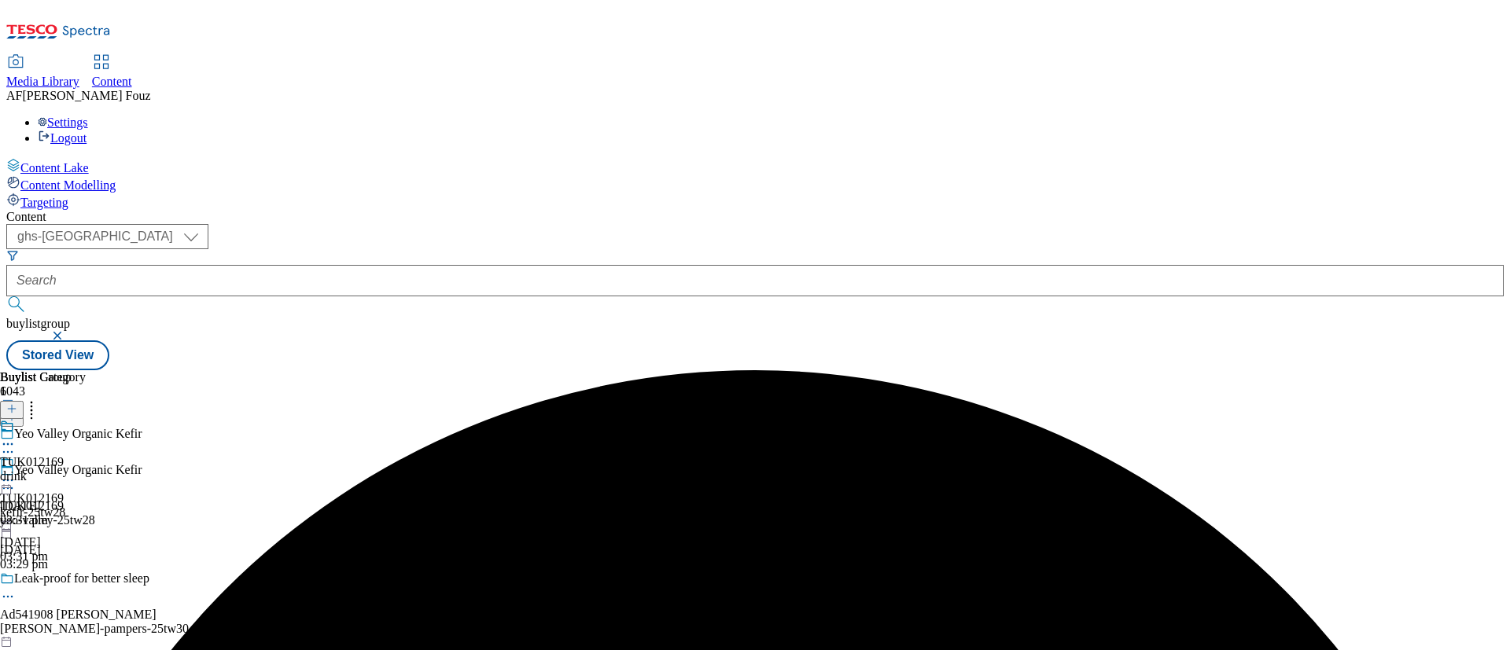
click at [16, 473] on icon at bounding box center [8, 481] width 16 height 16
click at [83, 635] on span "Publish" at bounding box center [66, 641] width 35 height 12
